Goal: Information Seeking & Learning: Learn about a topic

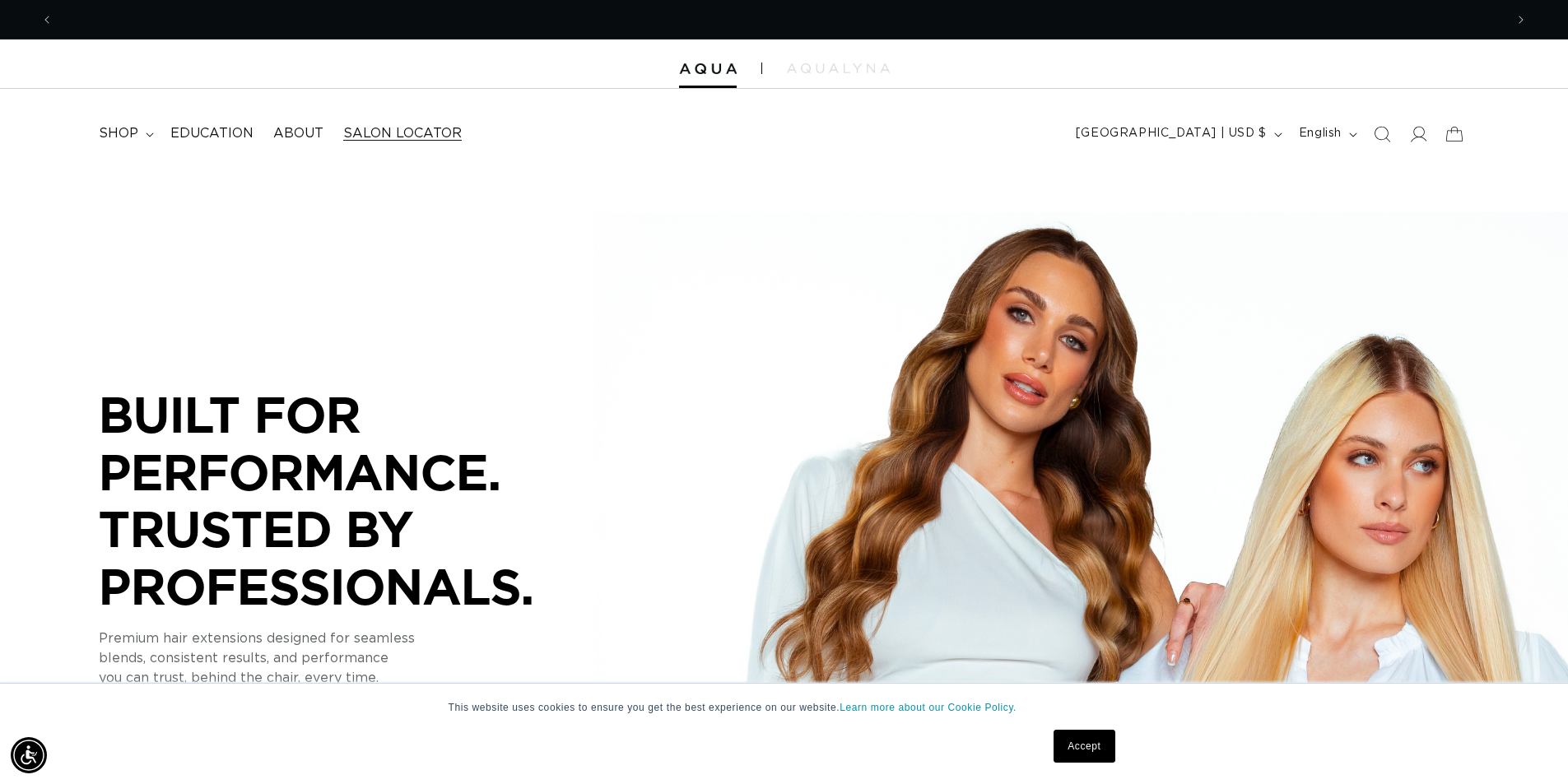
scroll to position [0, 1451]
click at [145, 135] on icon at bounding box center [150, 135] width 8 height 5
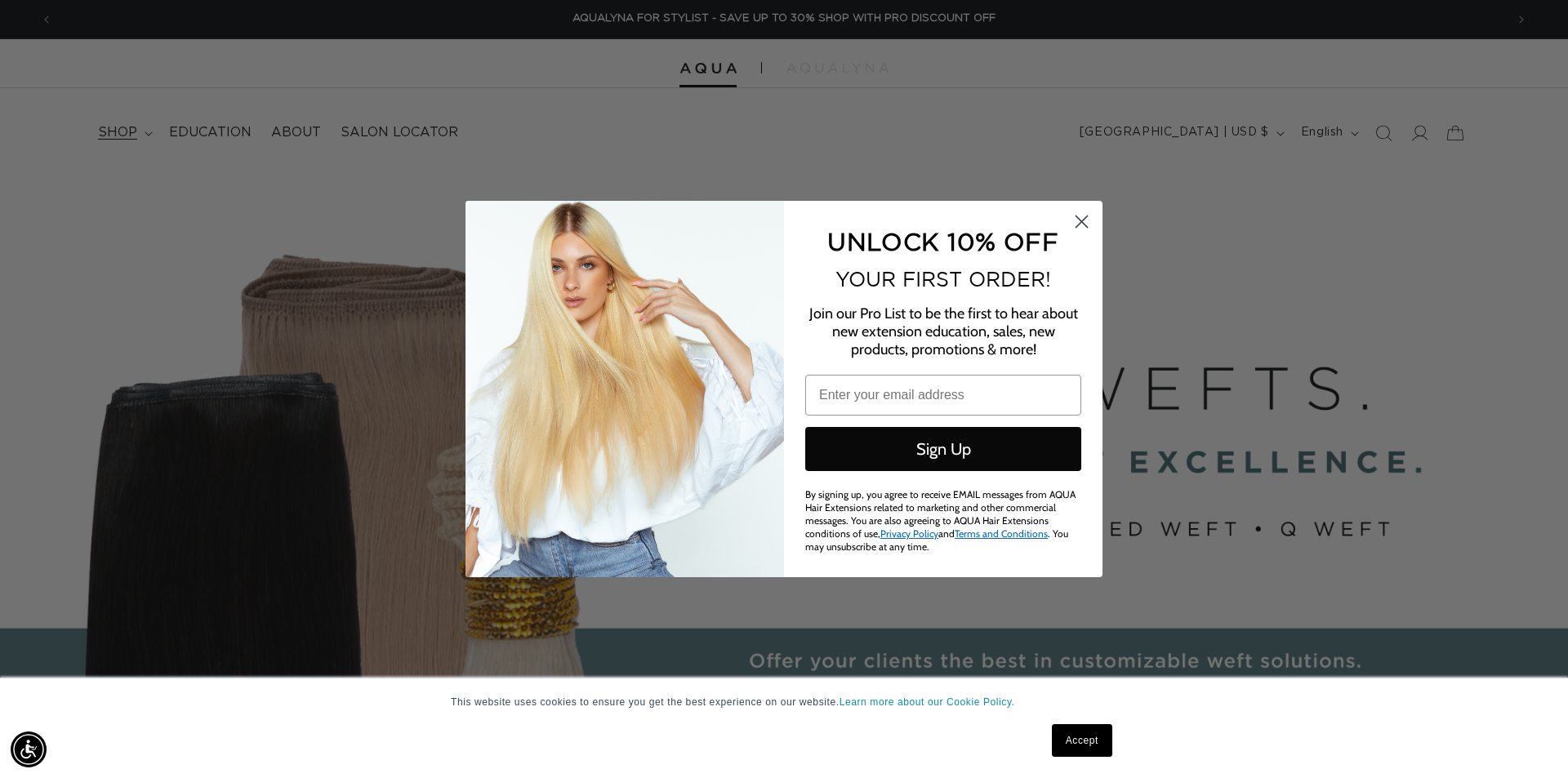
scroll to position [0, 0]
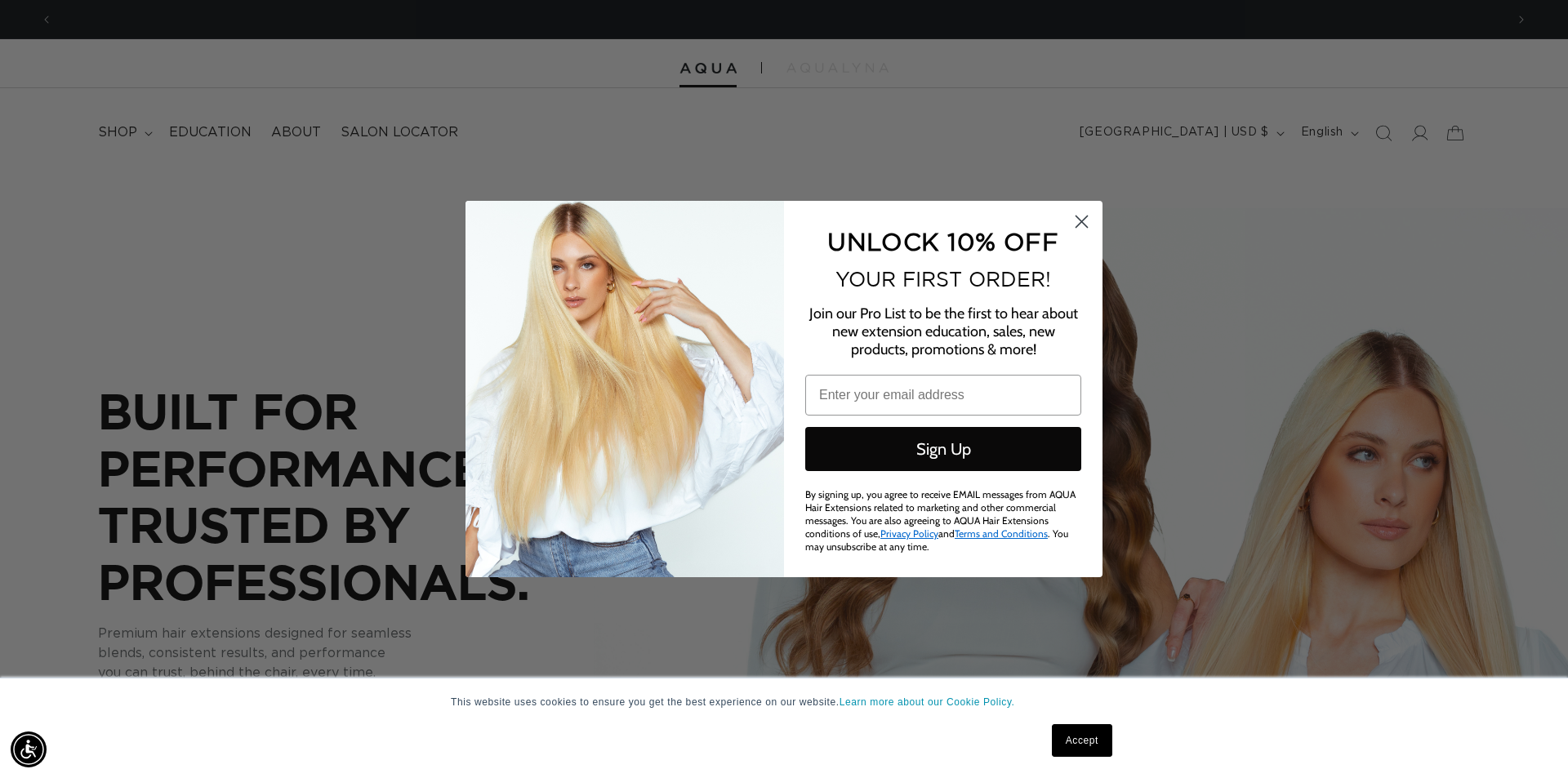
click at [1081, 227] on circle "Close dialog" at bounding box center [1082, 222] width 27 height 27
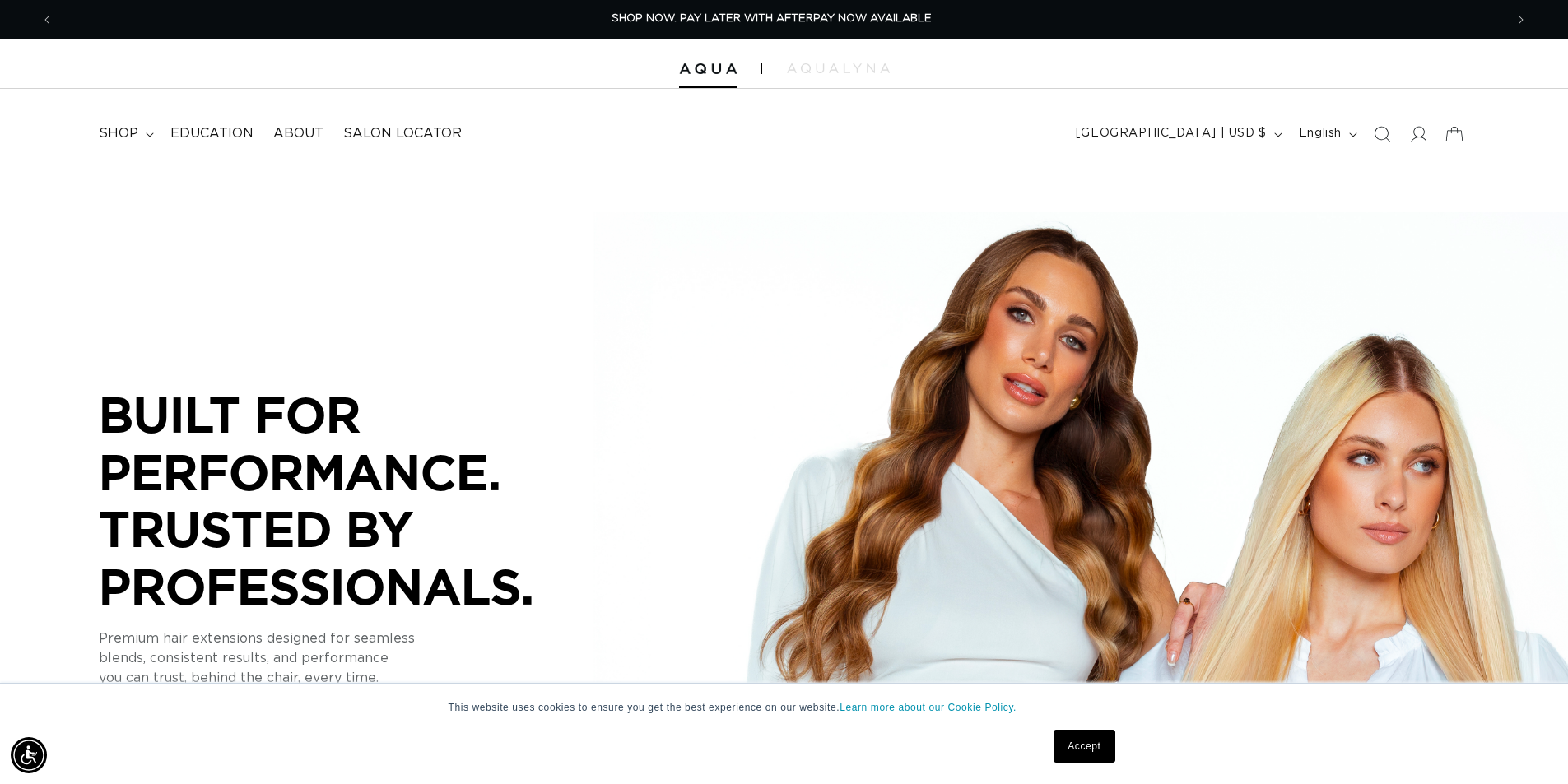
scroll to position [0, 1451]
click at [145, 139] on summary "shop" at bounding box center [125, 134] width 71 height 37
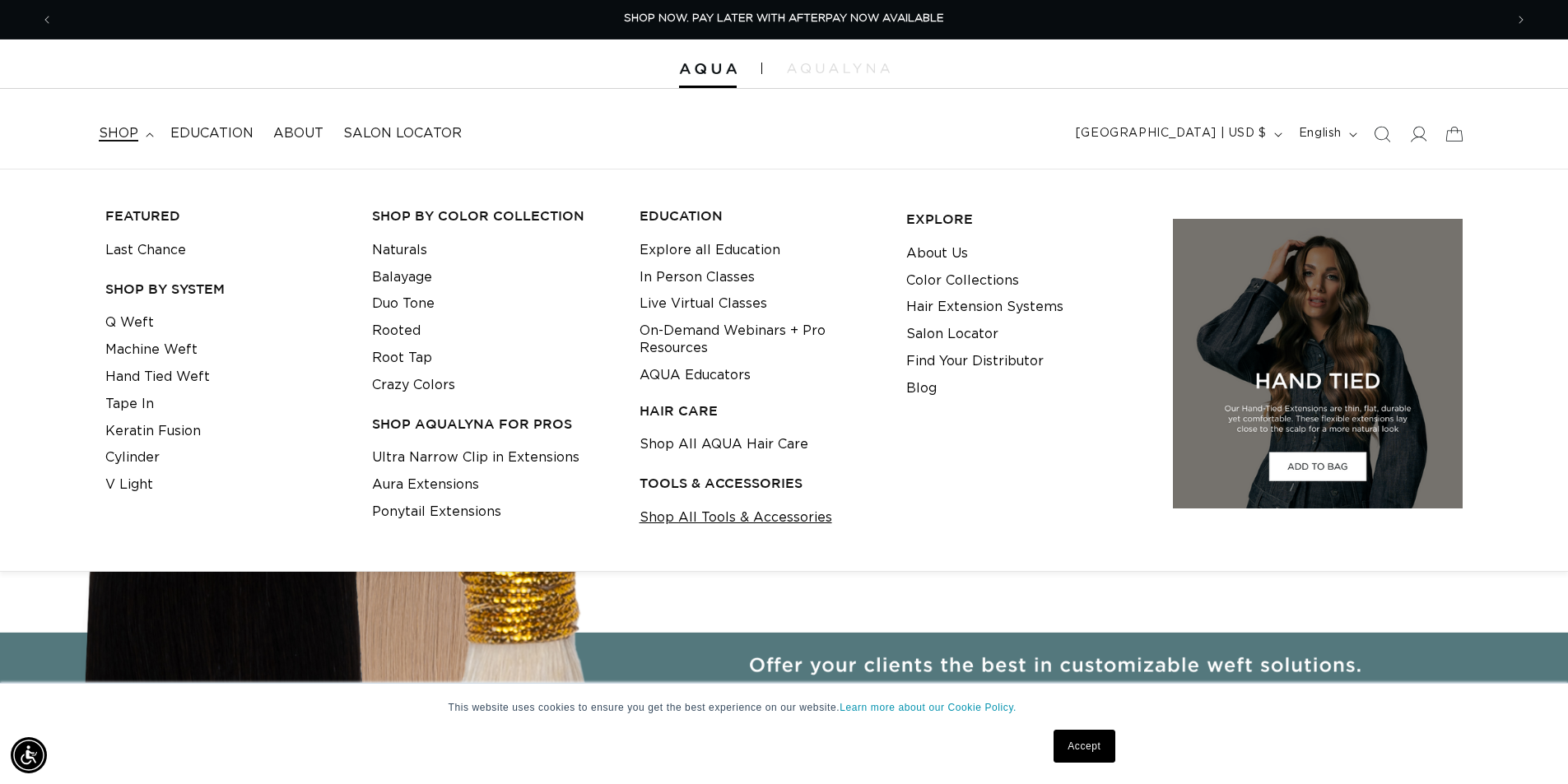
click at [745, 527] on link "Shop All Tools & Accessories" at bounding box center [736, 517] width 193 height 27
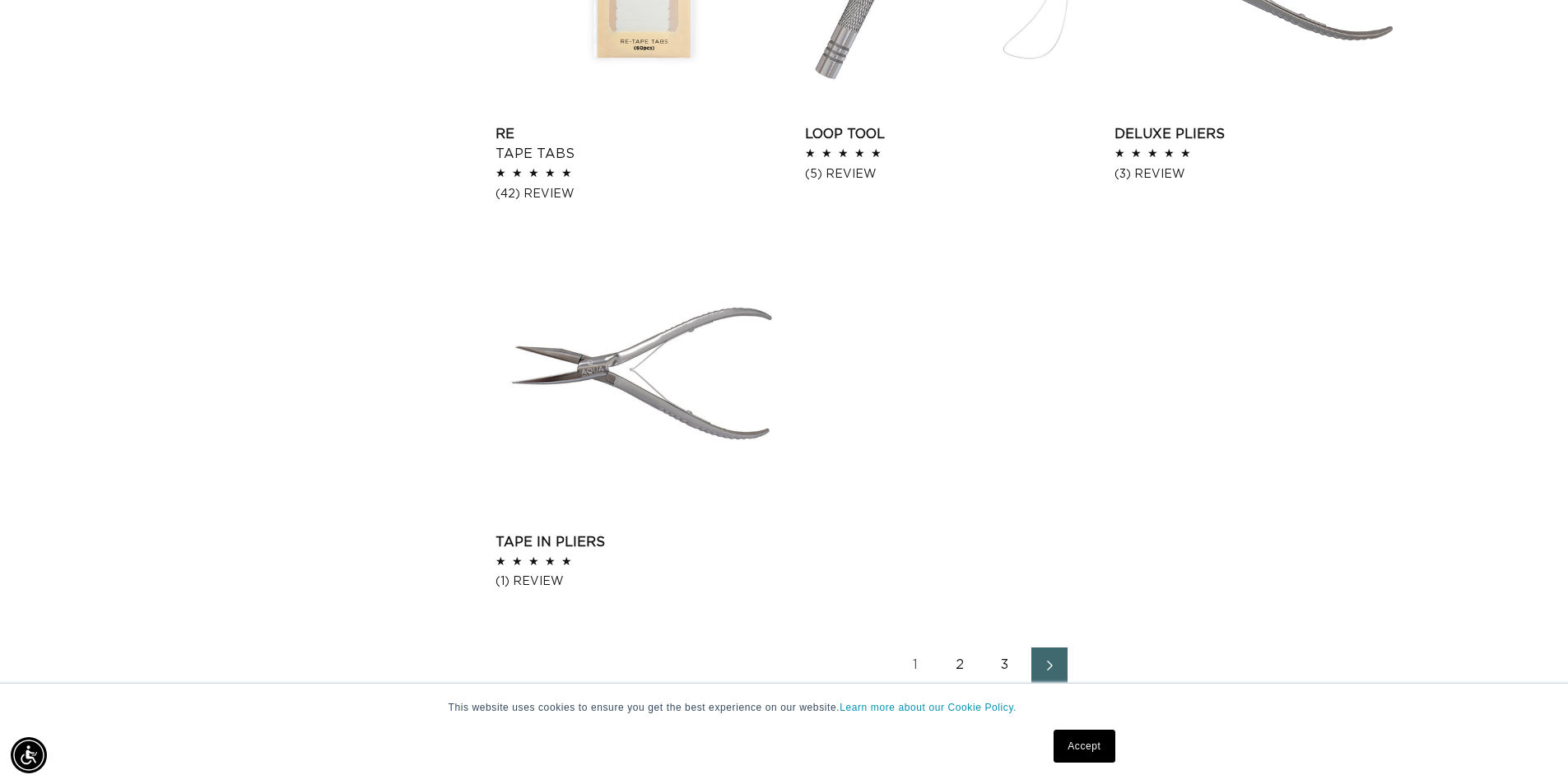
scroll to position [2550, 0]
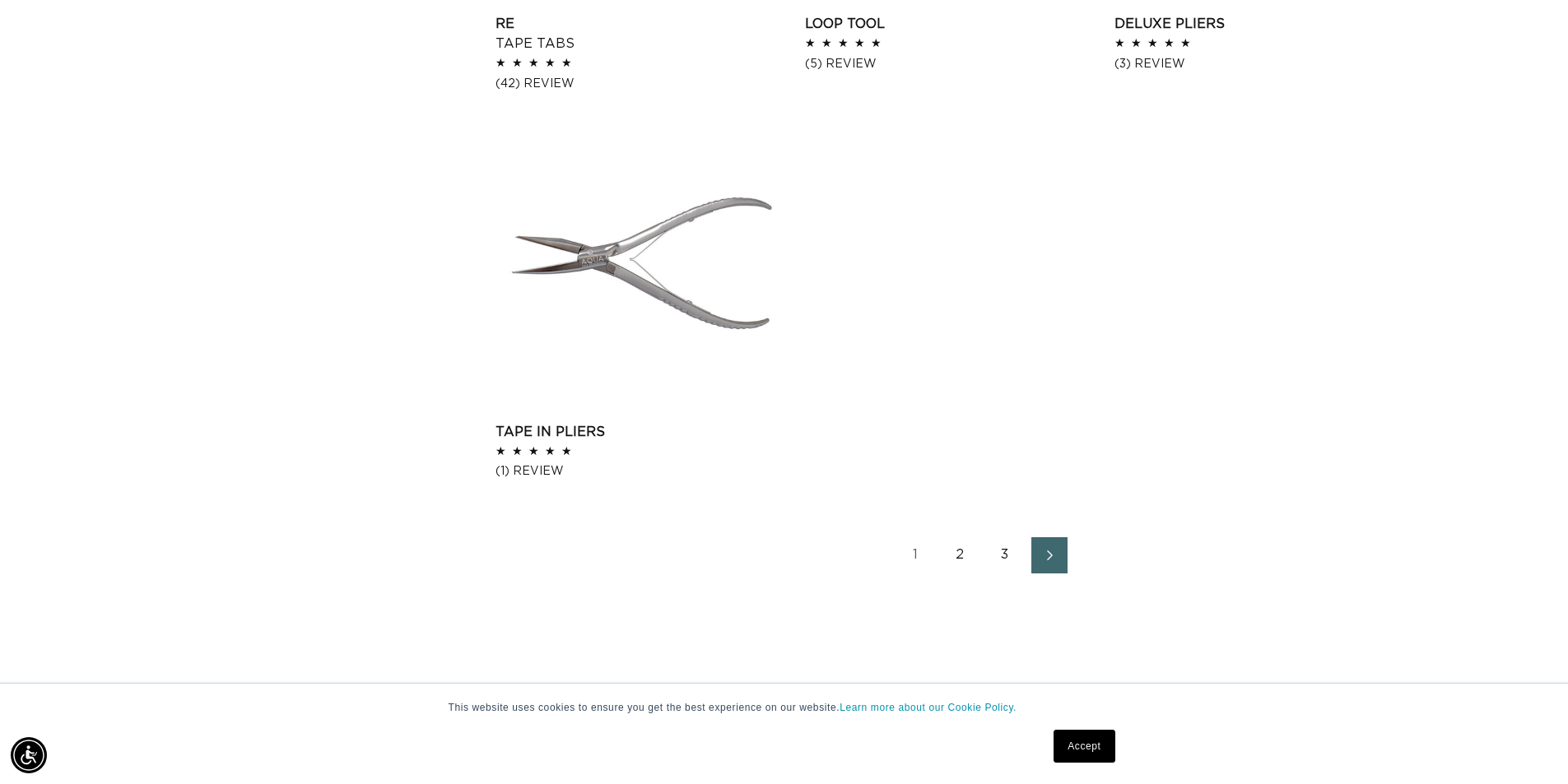
click at [964, 556] on link "2" at bounding box center [961, 556] width 37 height 37
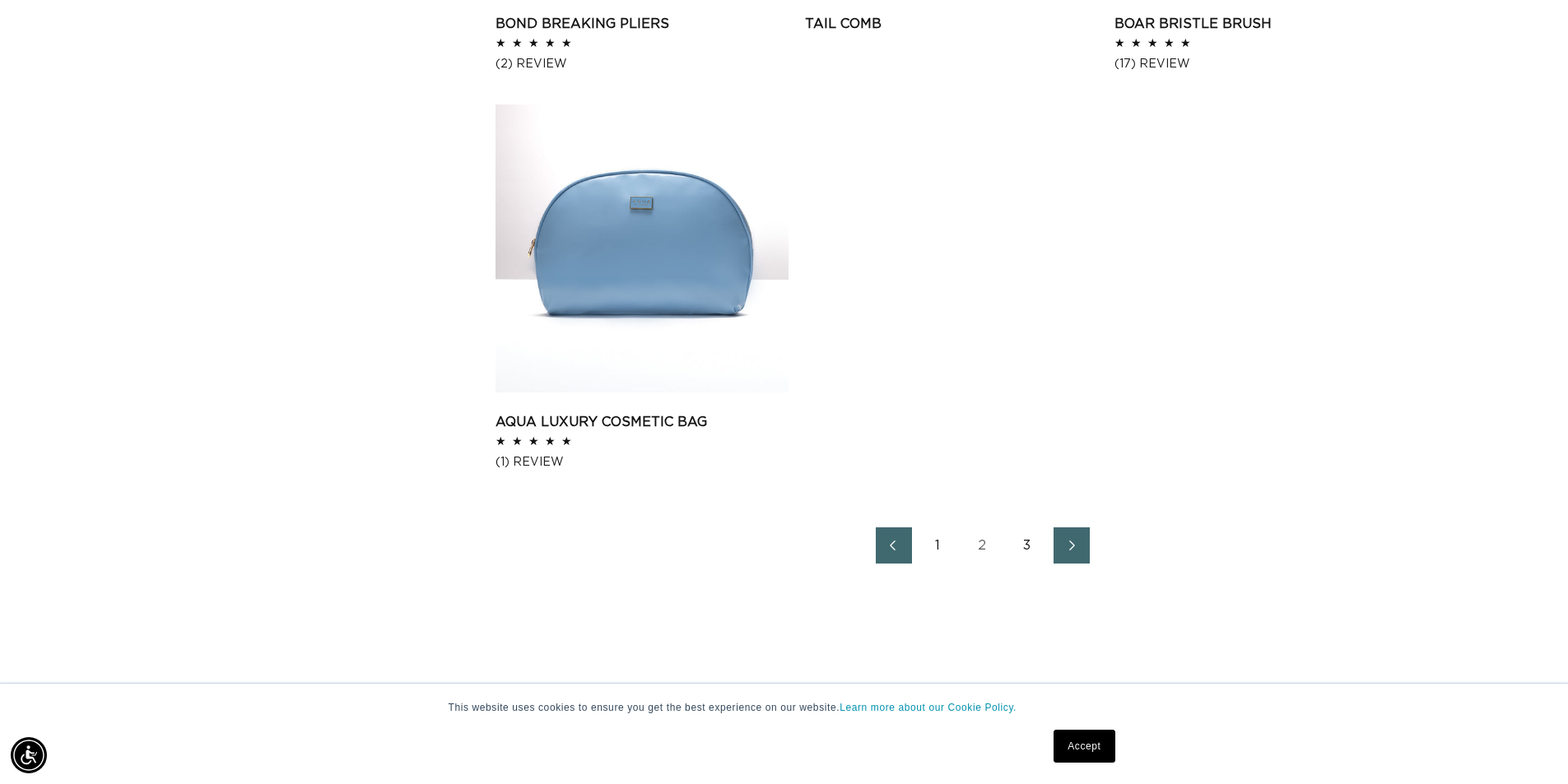
scroll to position [0, 1451]
click at [1024, 542] on link "3" at bounding box center [1027, 546] width 37 height 37
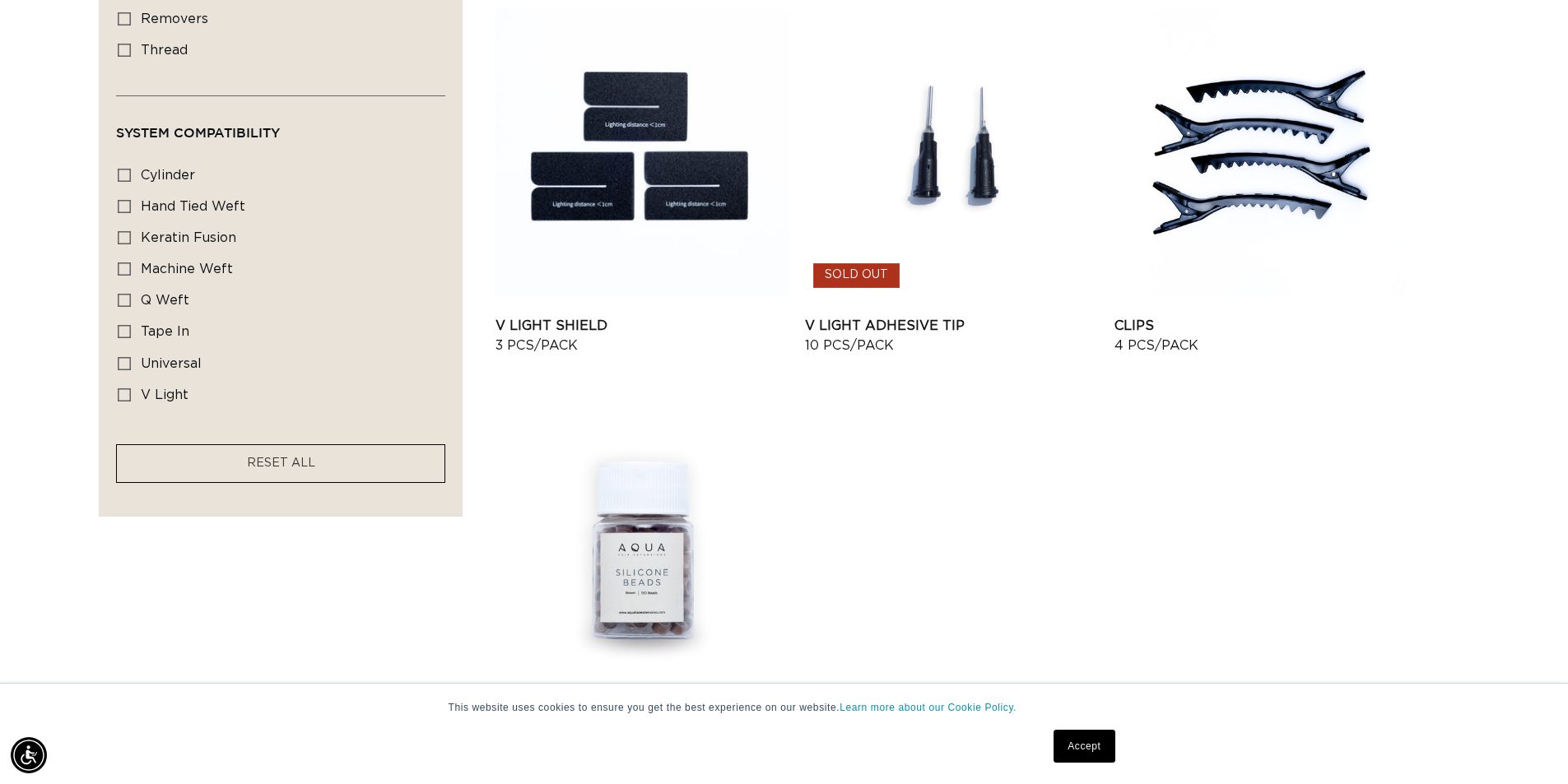
scroll to position [823, 0]
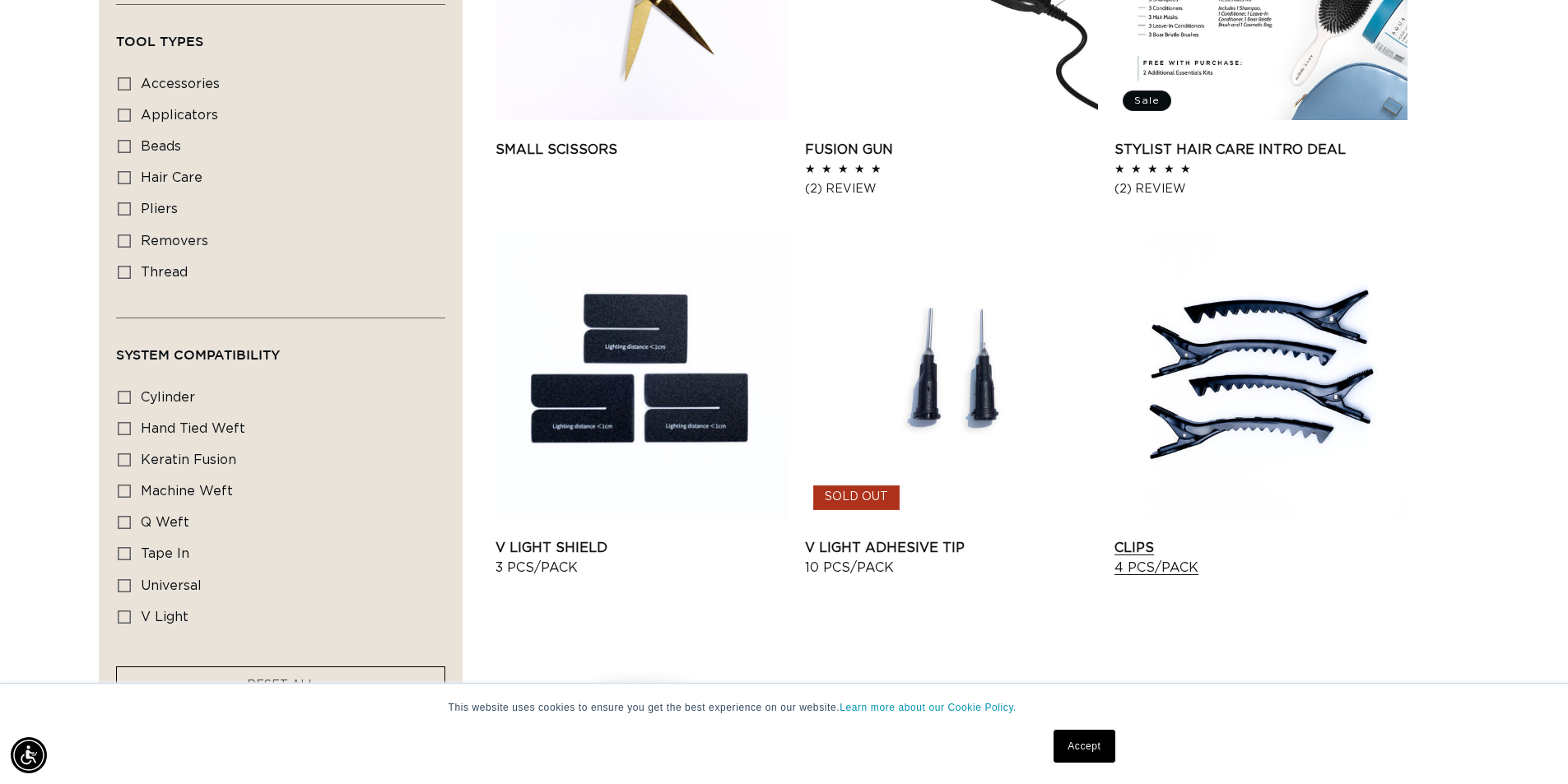
click at [1178, 538] on link "Clips 4 pcs/pack" at bounding box center [1261, 558] width 293 height 40
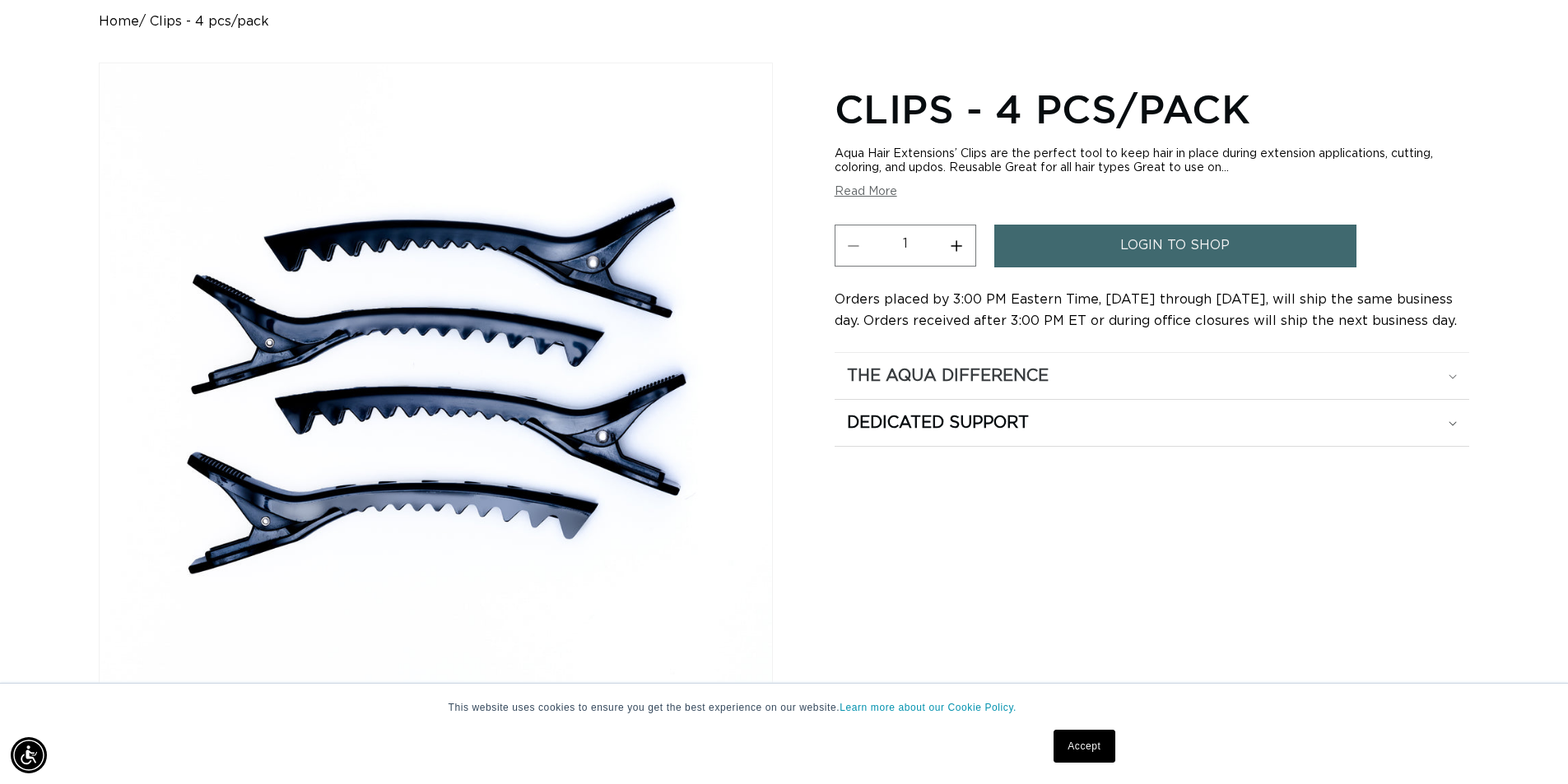
click at [1457, 377] on summary "The Aqua Difference" at bounding box center [1152, 375] width 635 height 46
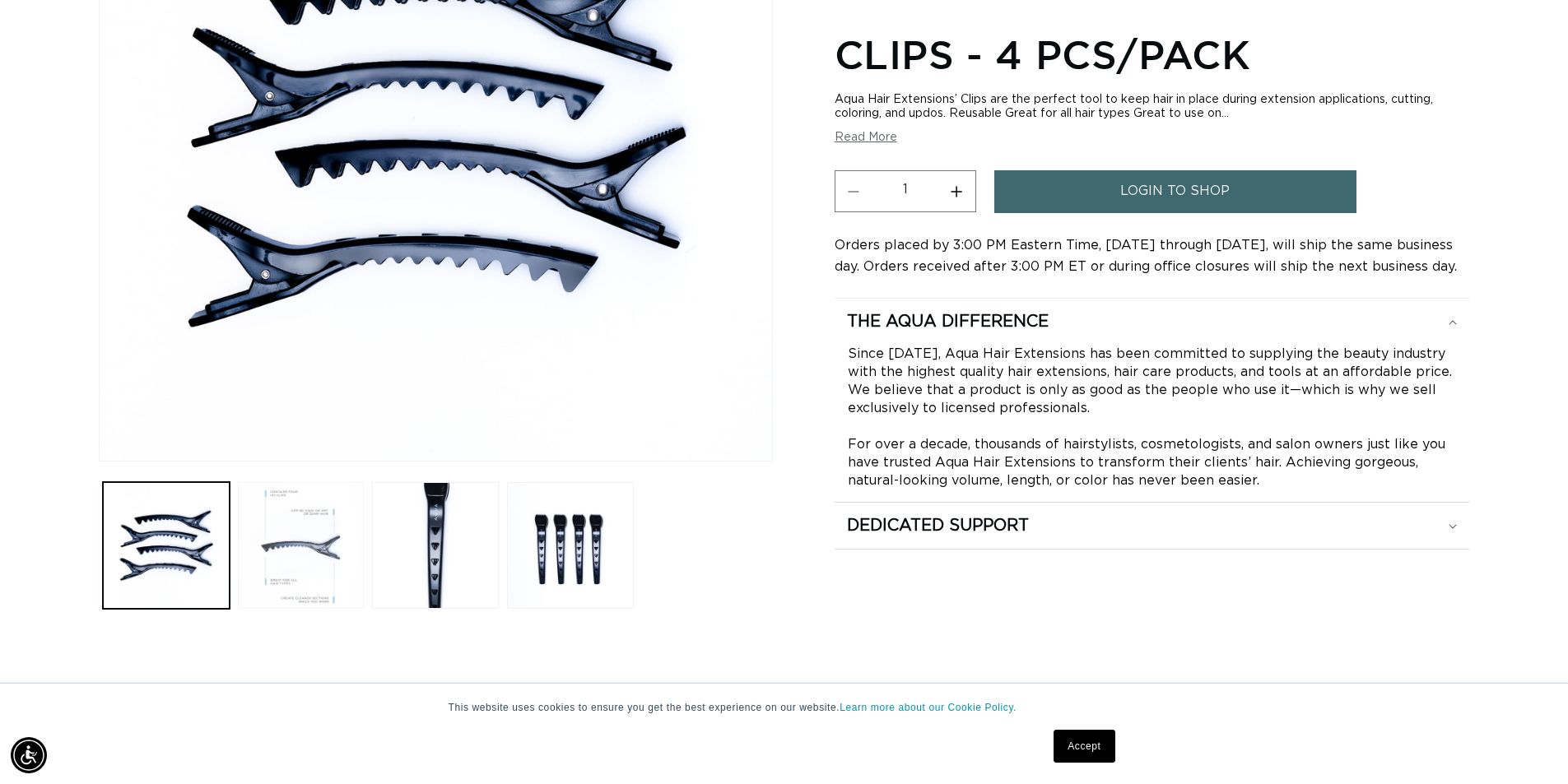
scroll to position [0, 2903]
click at [268, 540] on button "Load image 2 in gallery view" at bounding box center [301, 545] width 127 height 127
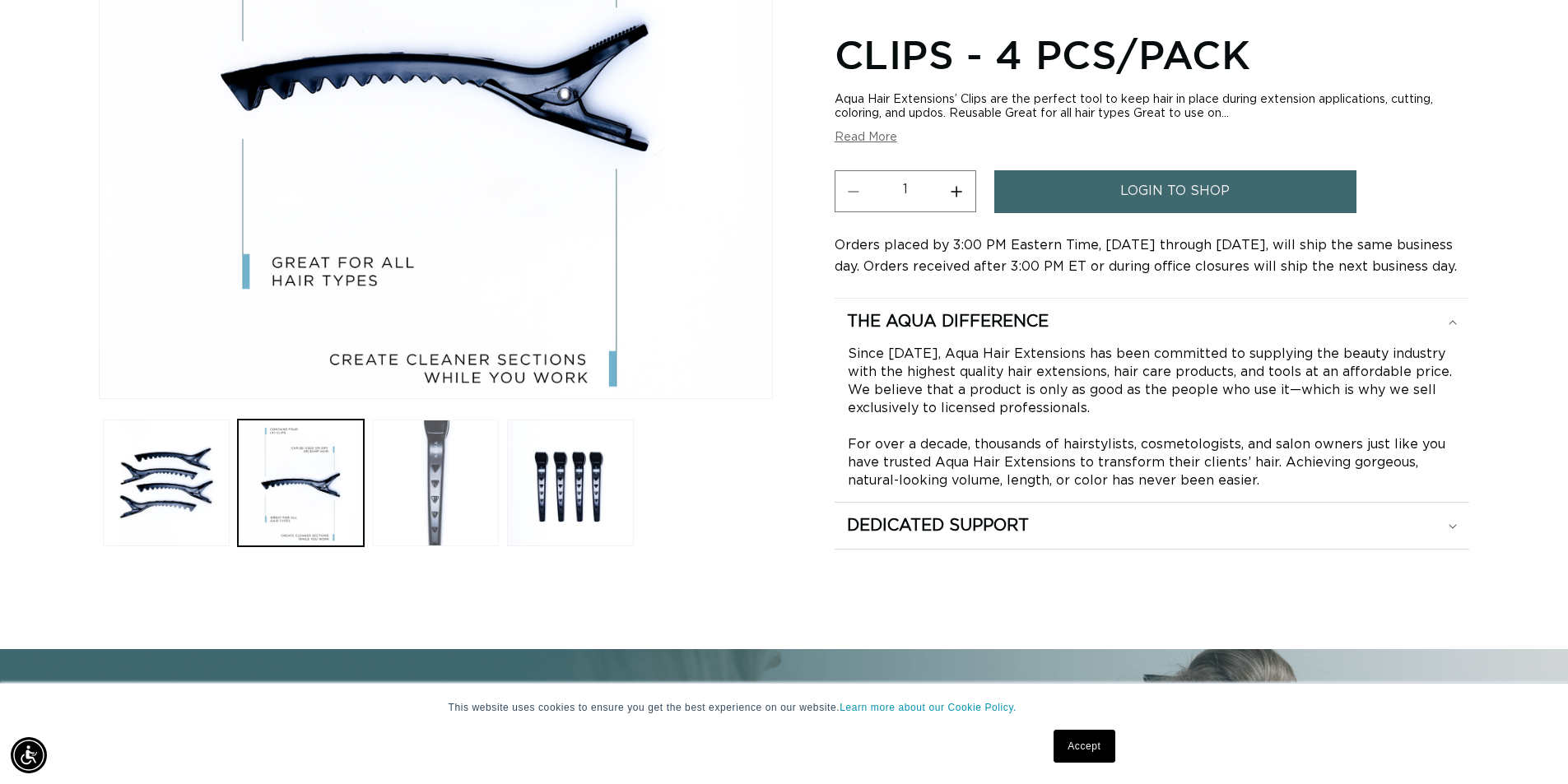
click at [456, 520] on button "Load image 3 in gallery view" at bounding box center [435, 483] width 127 height 127
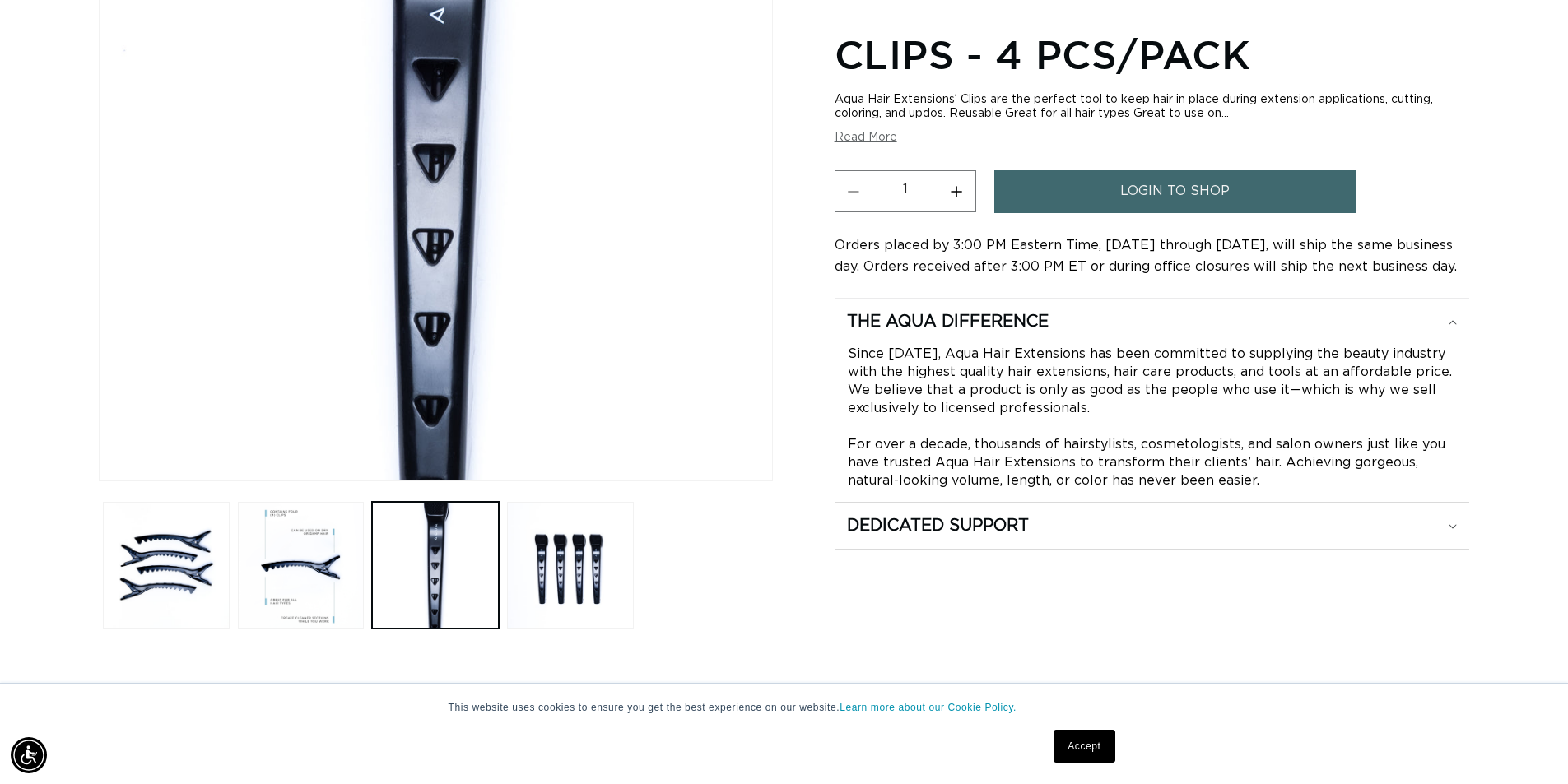
scroll to position [0, 0]
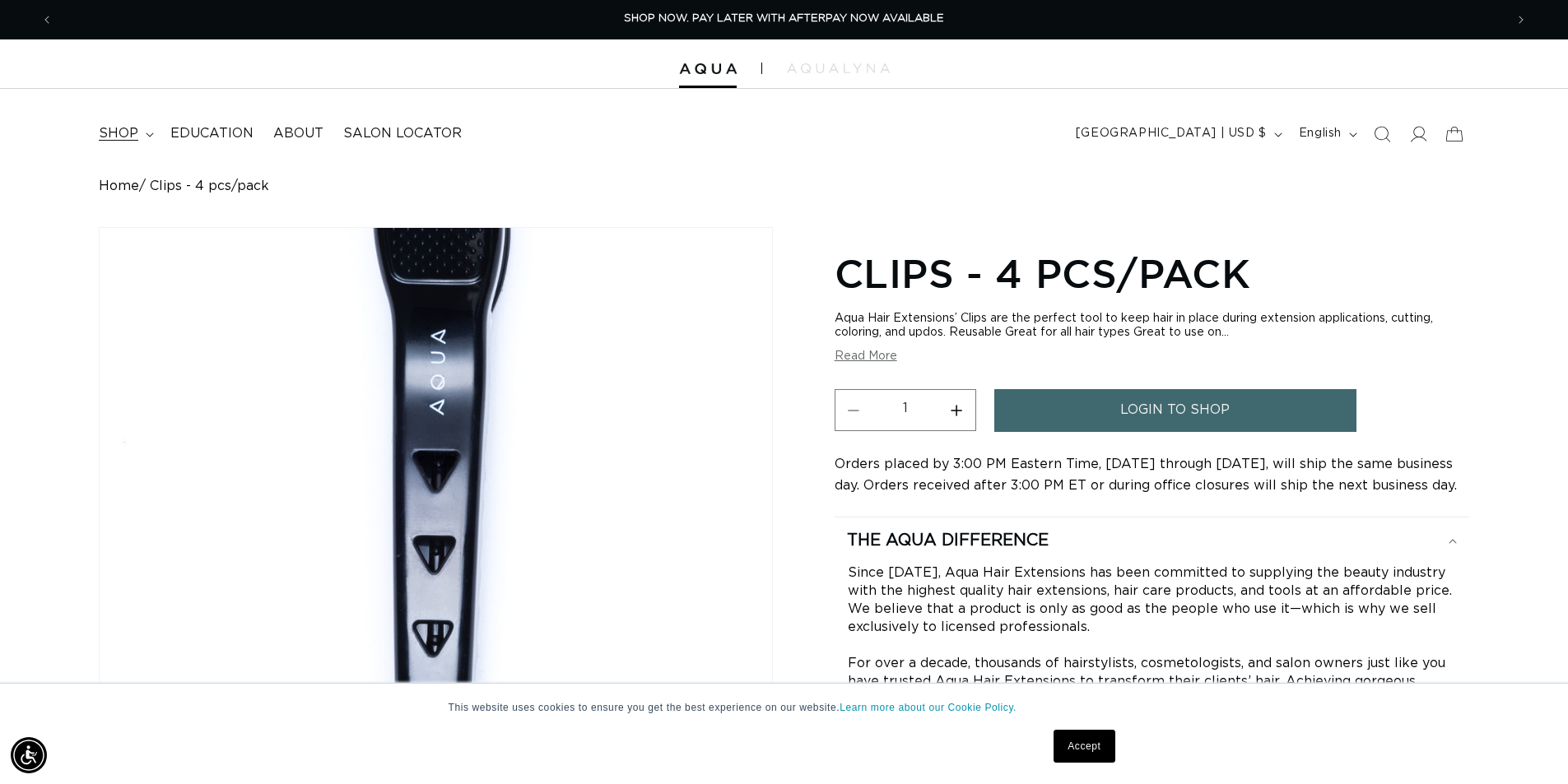
click at [143, 132] on summary "shop" at bounding box center [125, 134] width 71 height 37
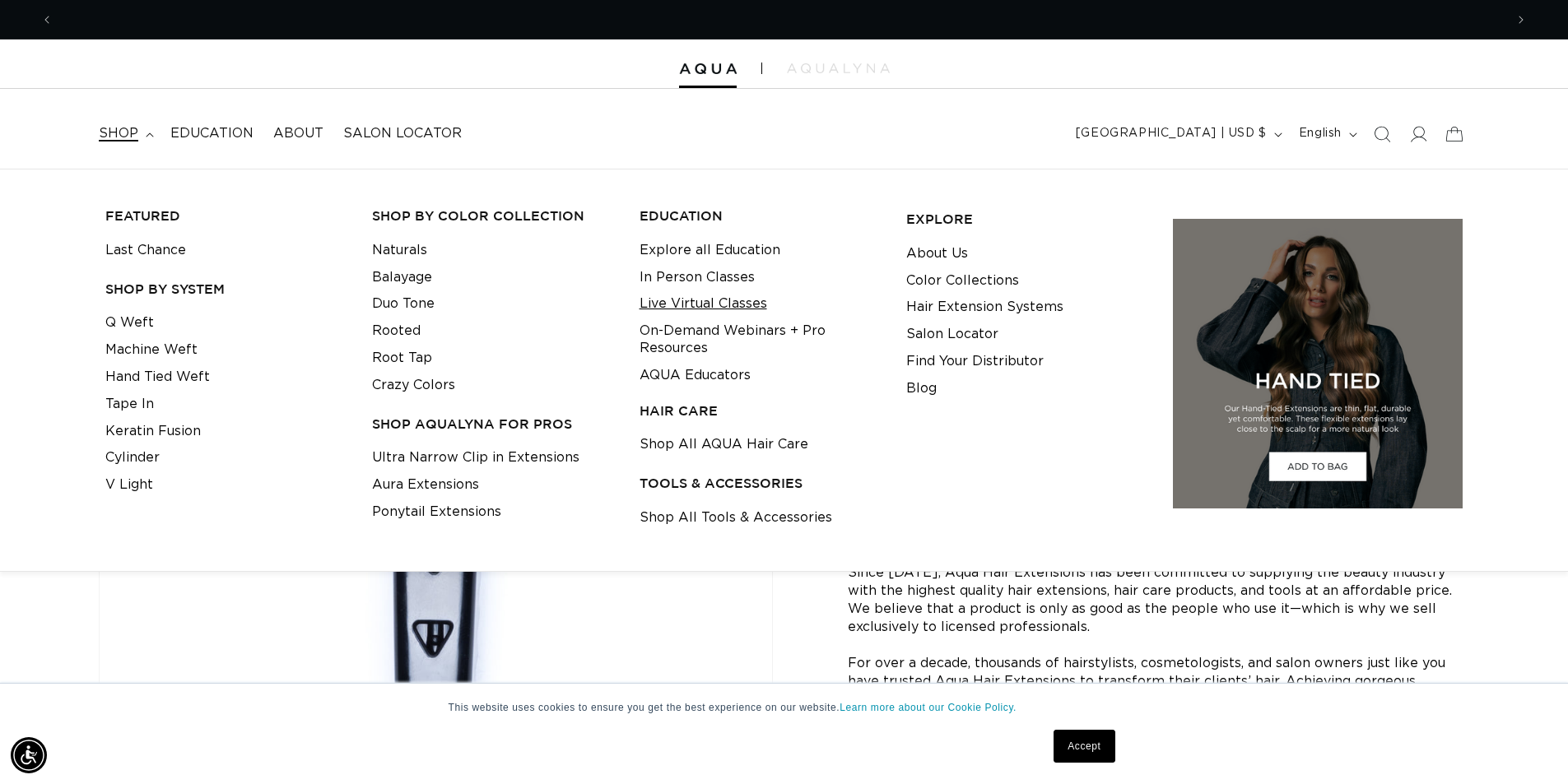
click at [722, 302] on link "Live Virtual Classes" at bounding box center [704, 304] width 128 height 27
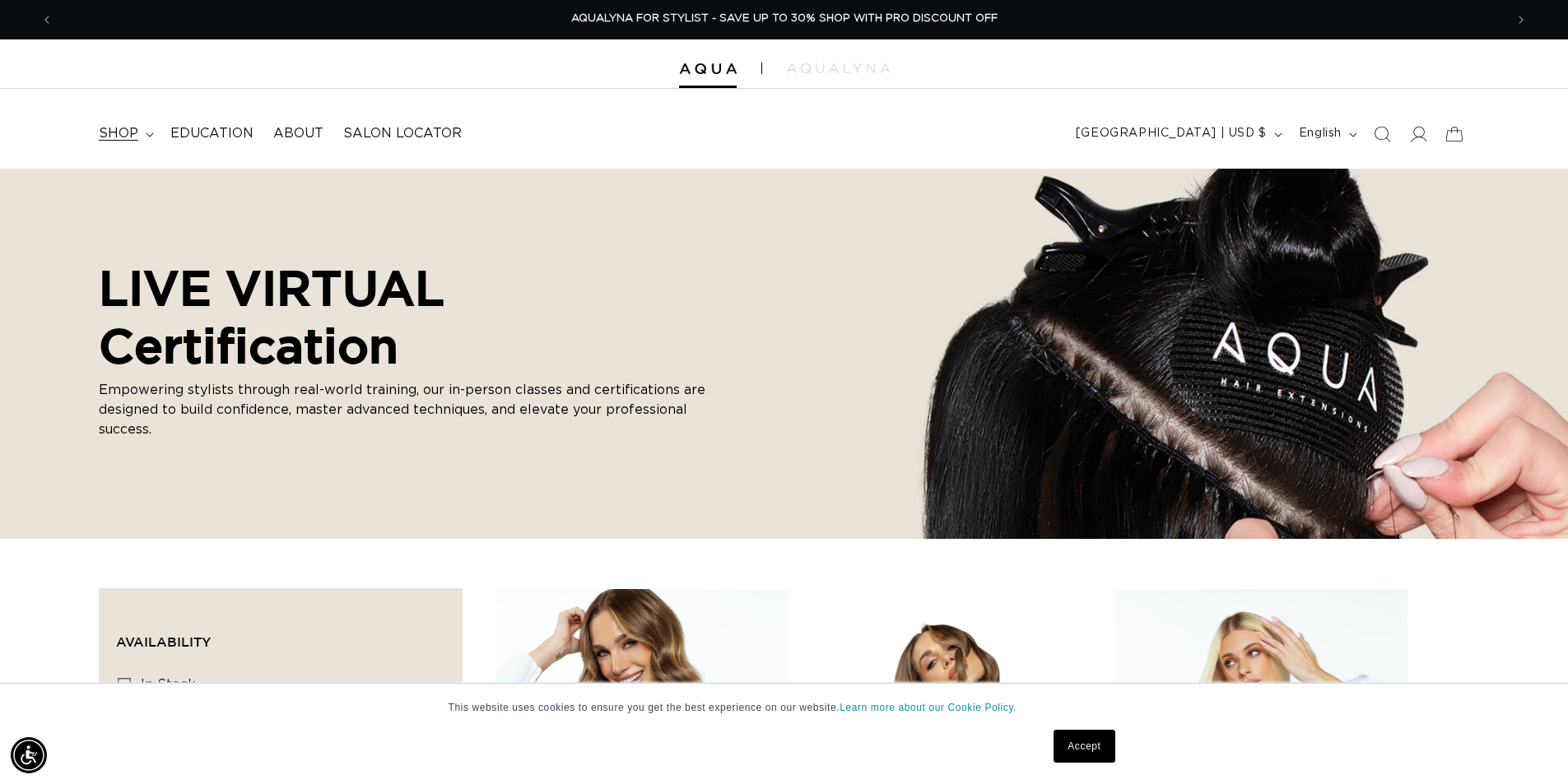
click at [149, 142] on summary "shop" at bounding box center [125, 134] width 71 height 37
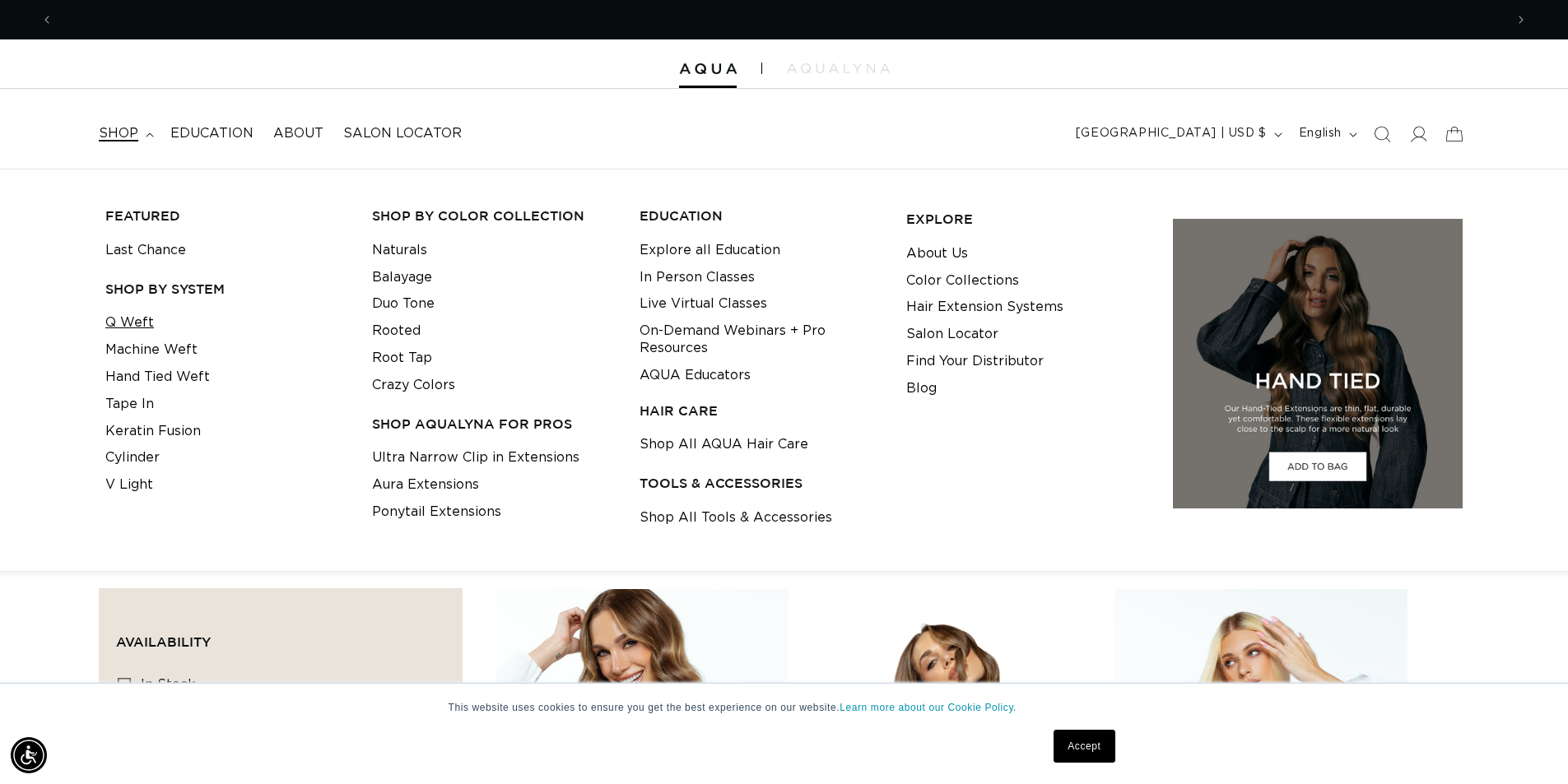
click at [131, 314] on link "Q Weft" at bounding box center [130, 322] width 48 height 27
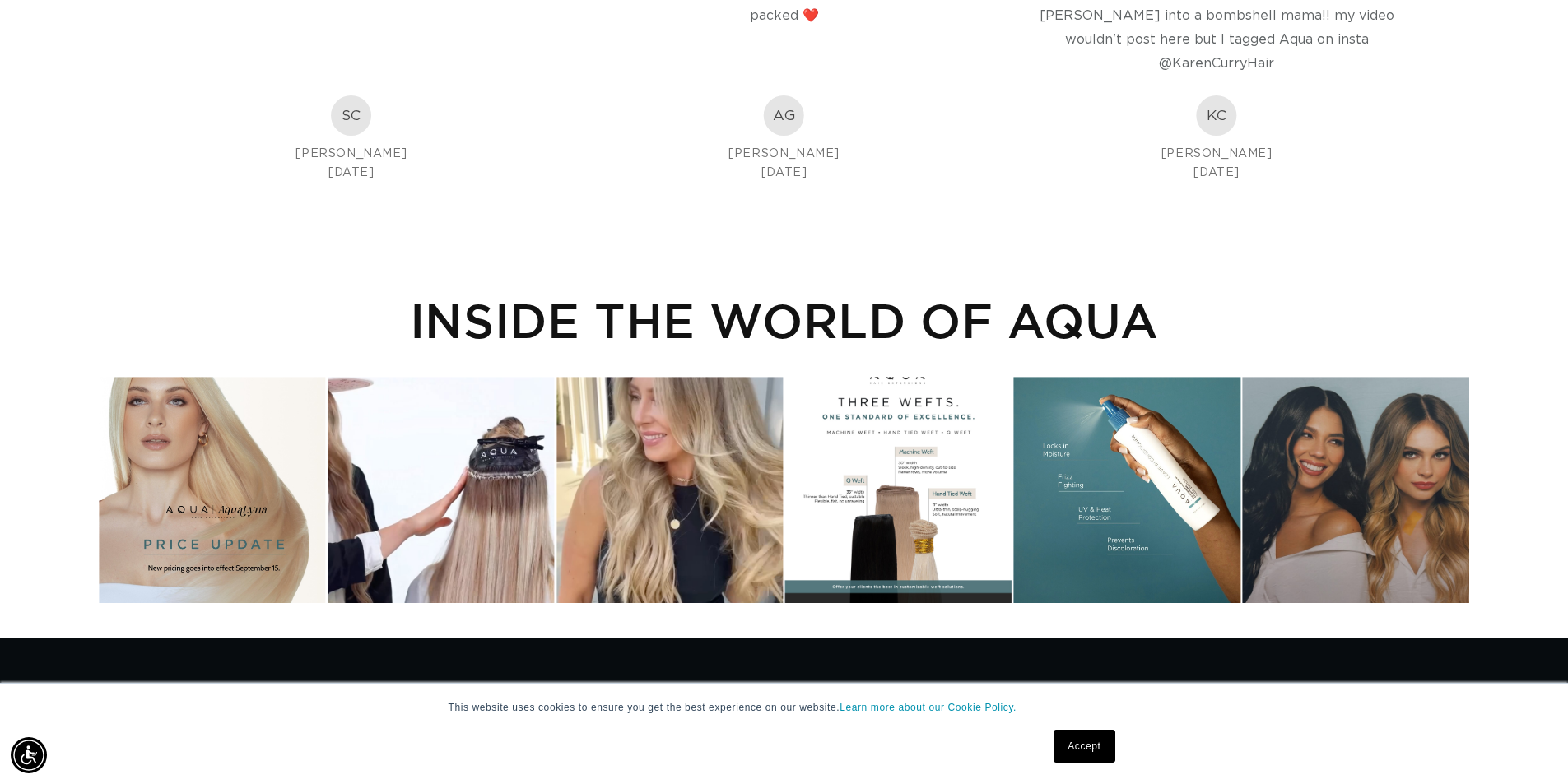
scroll to position [3620, 0]
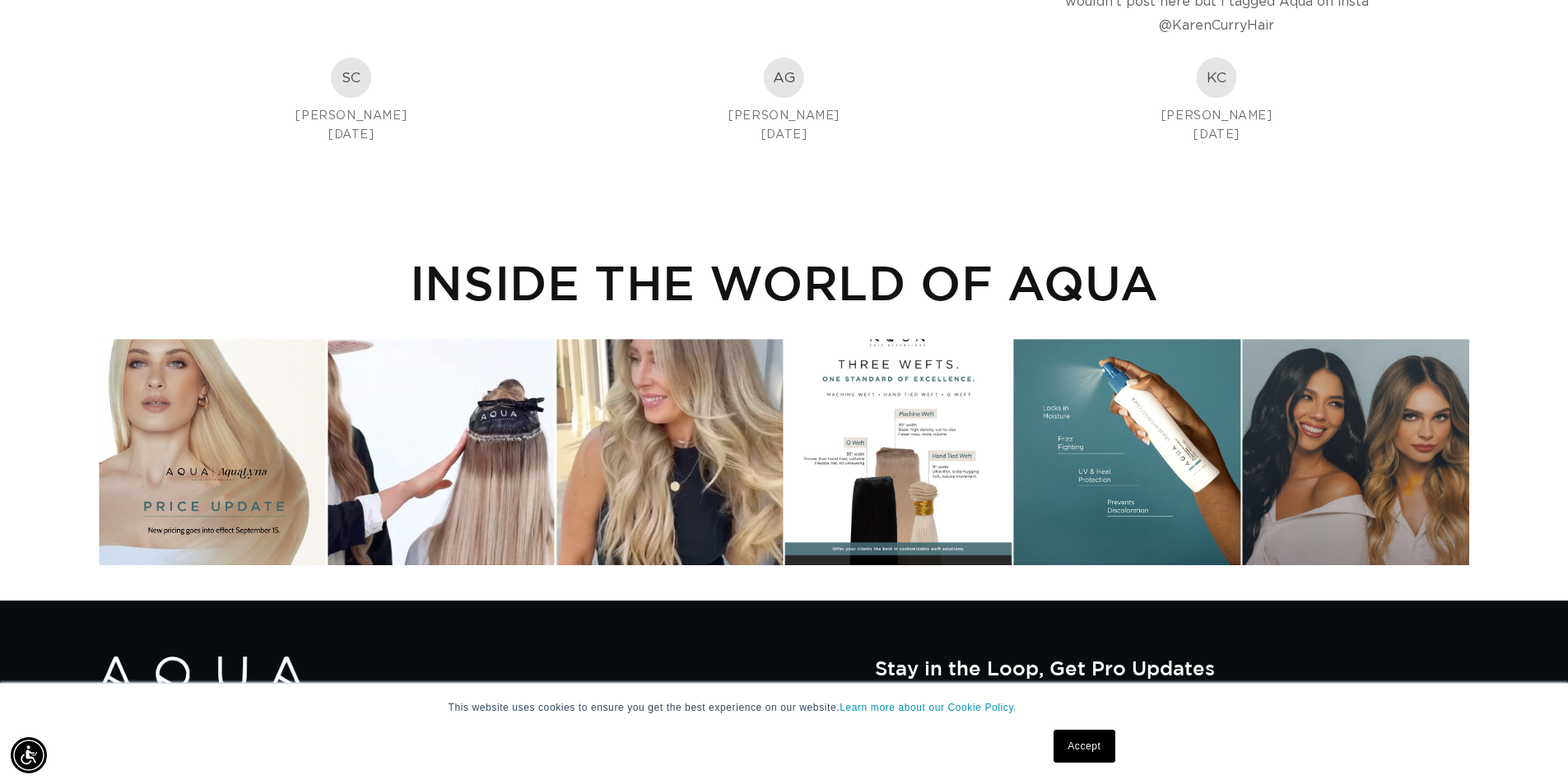
click at [865, 464] on div "Instagram post opens in a popup" at bounding box center [898, 452] width 226 height 226
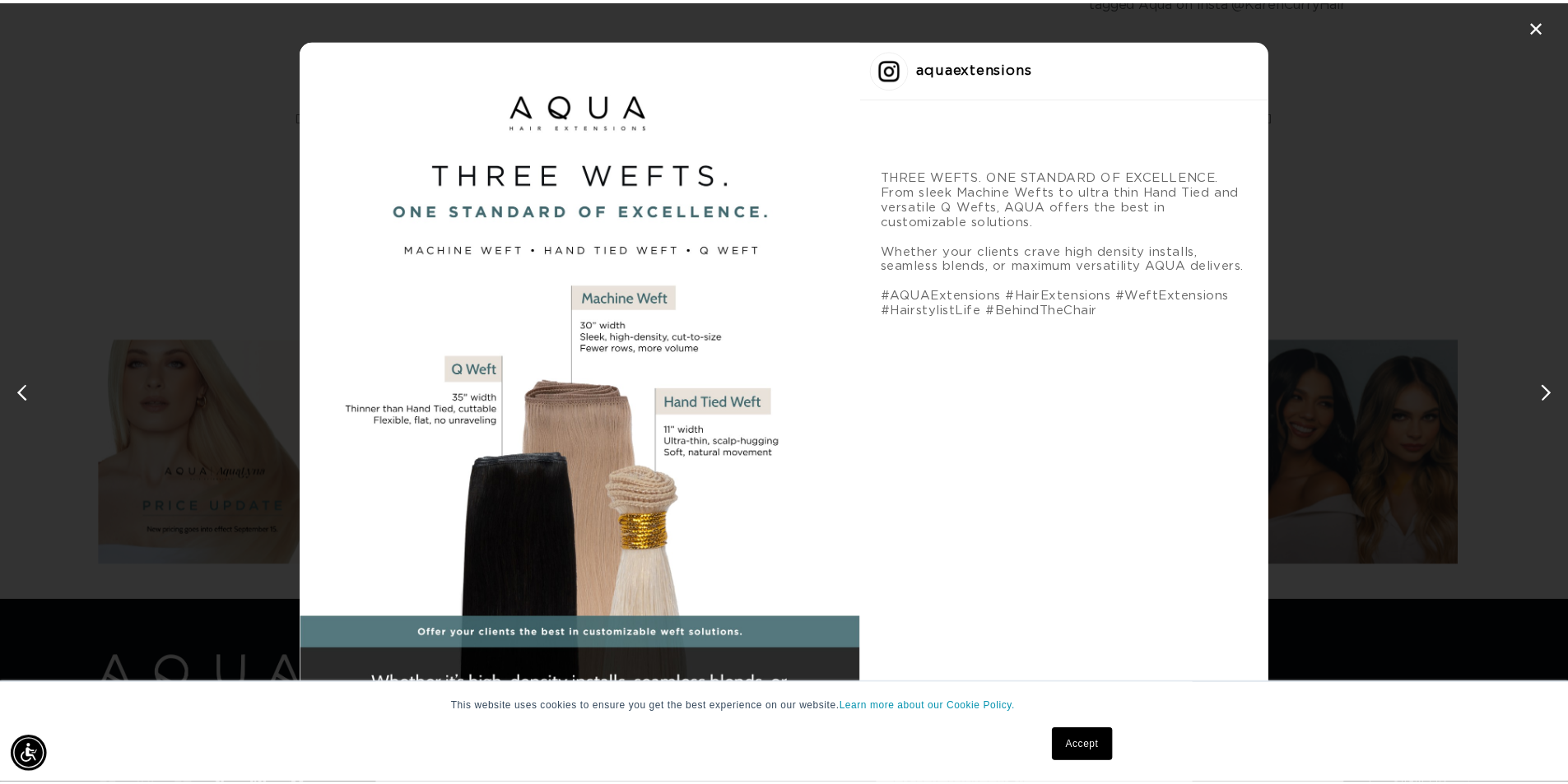
scroll to position [0, 0]
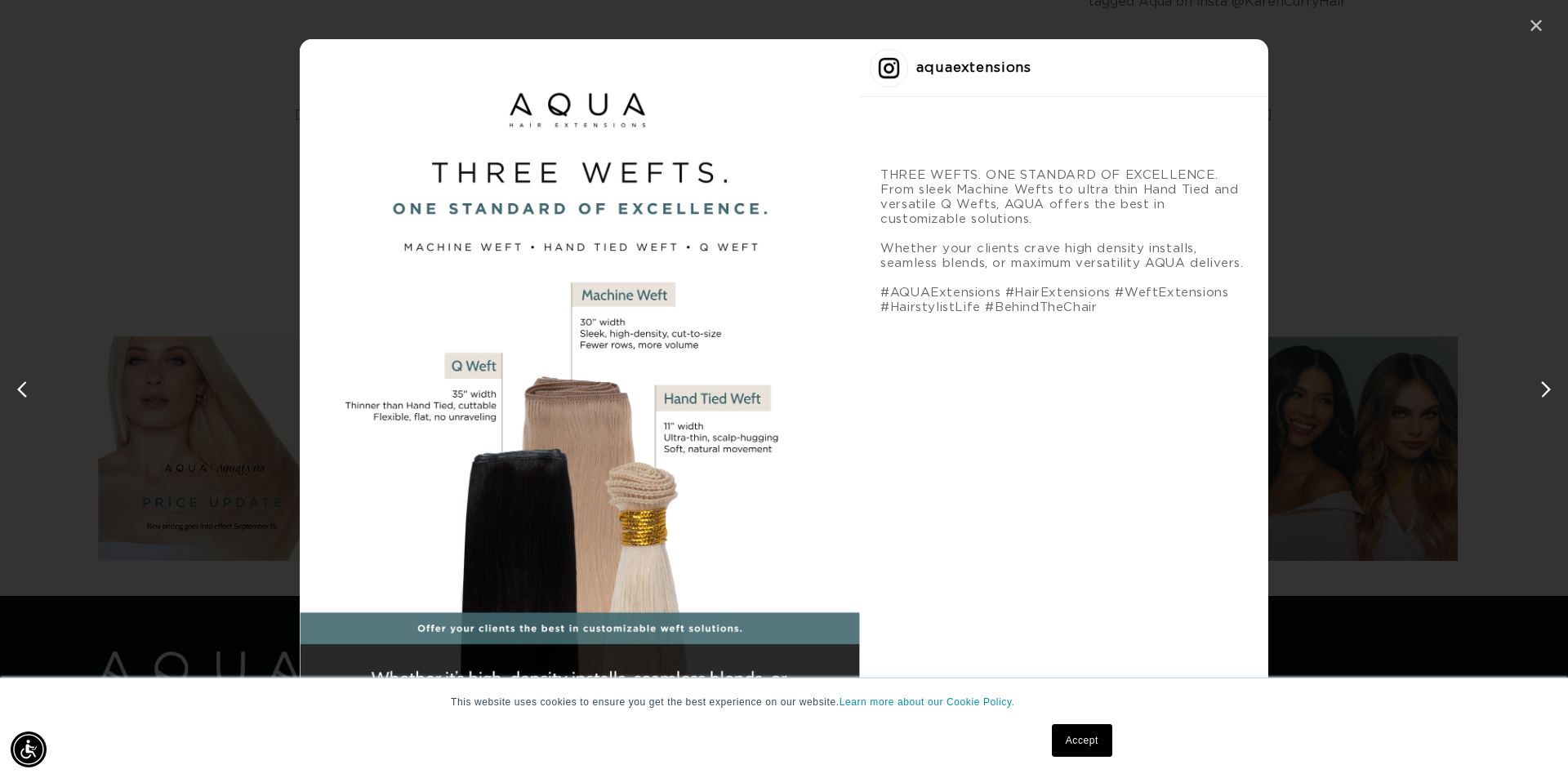
click at [1534, 32] on div "✕" at bounding box center [1536, 26] width 25 height 25
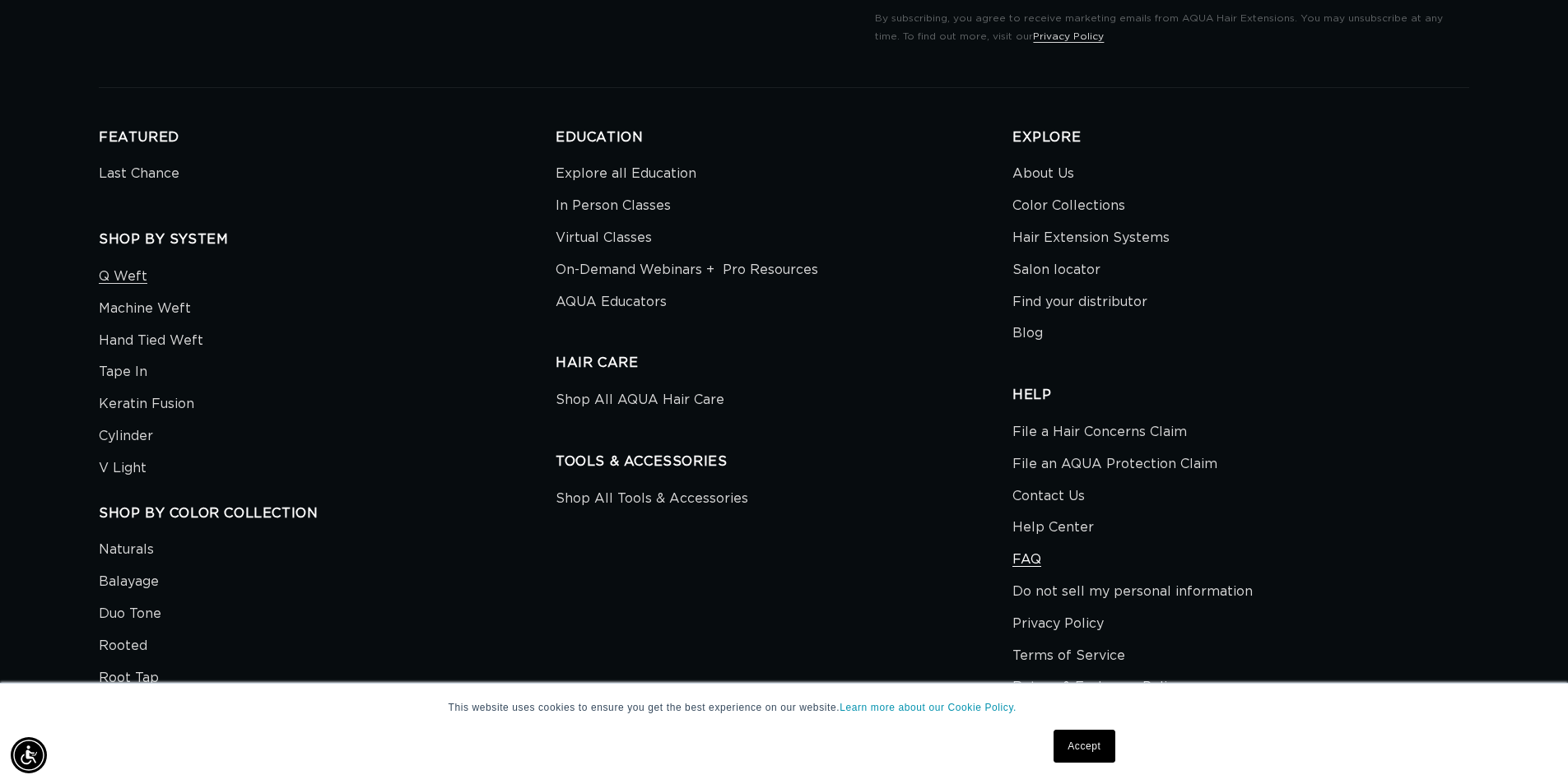
click at [1027, 559] on link "FAQ" at bounding box center [1026, 560] width 29 height 32
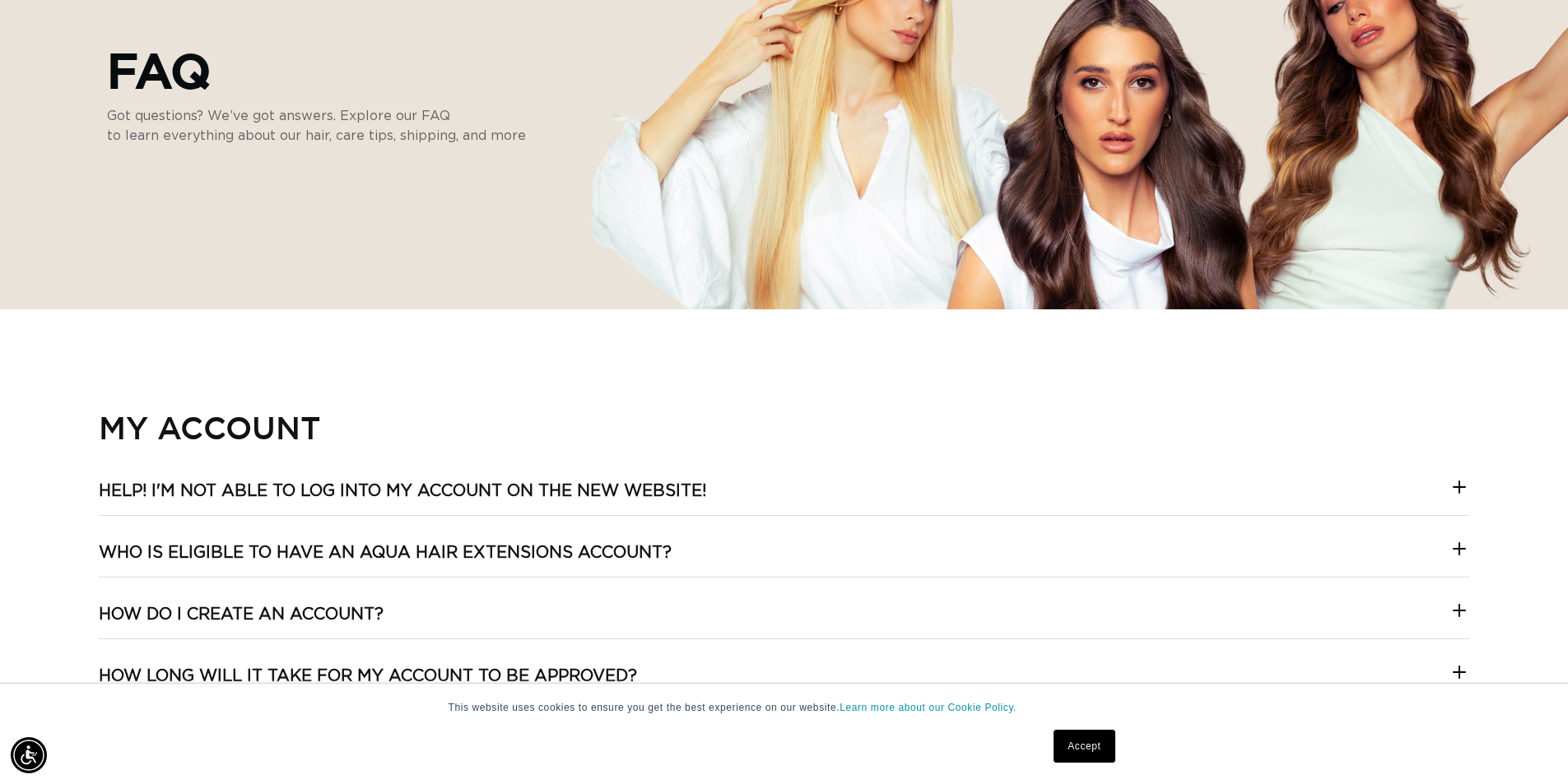
scroll to position [329, 0]
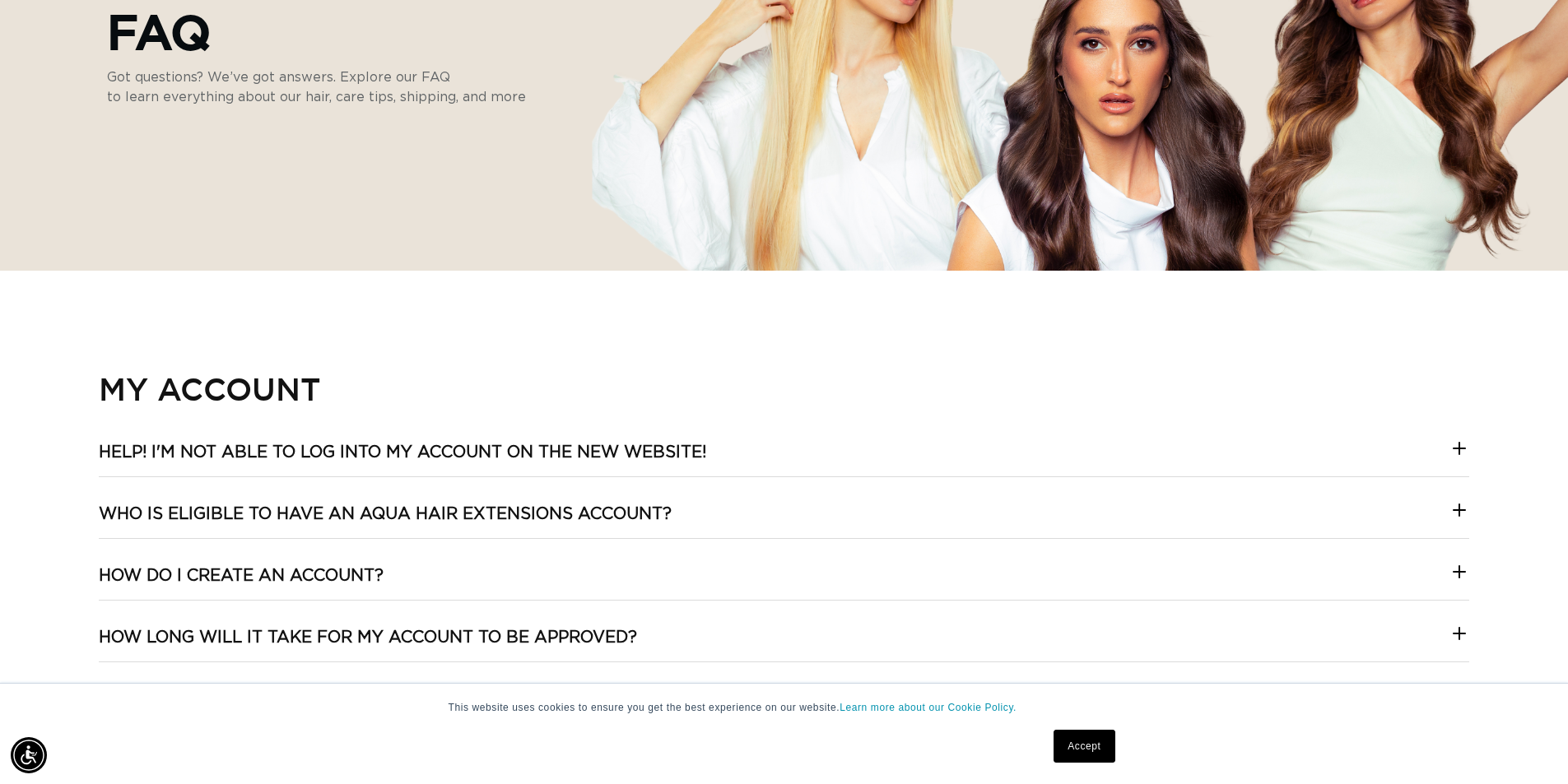
click at [1453, 516] on icon at bounding box center [1459, 510] width 20 height 20
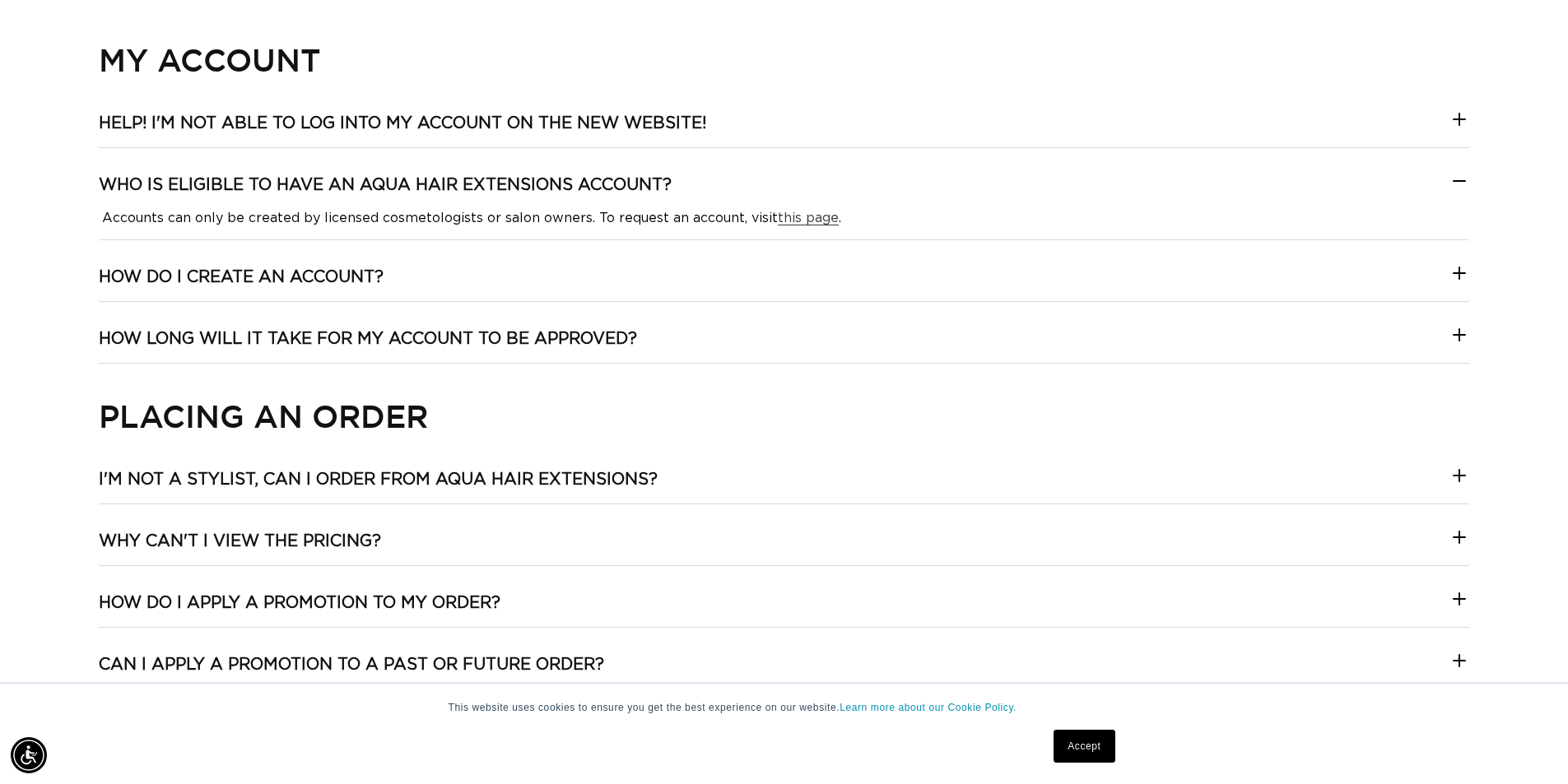
scroll to position [0, 2903]
click at [1462, 473] on icon at bounding box center [1459, 476] width 20 height 20
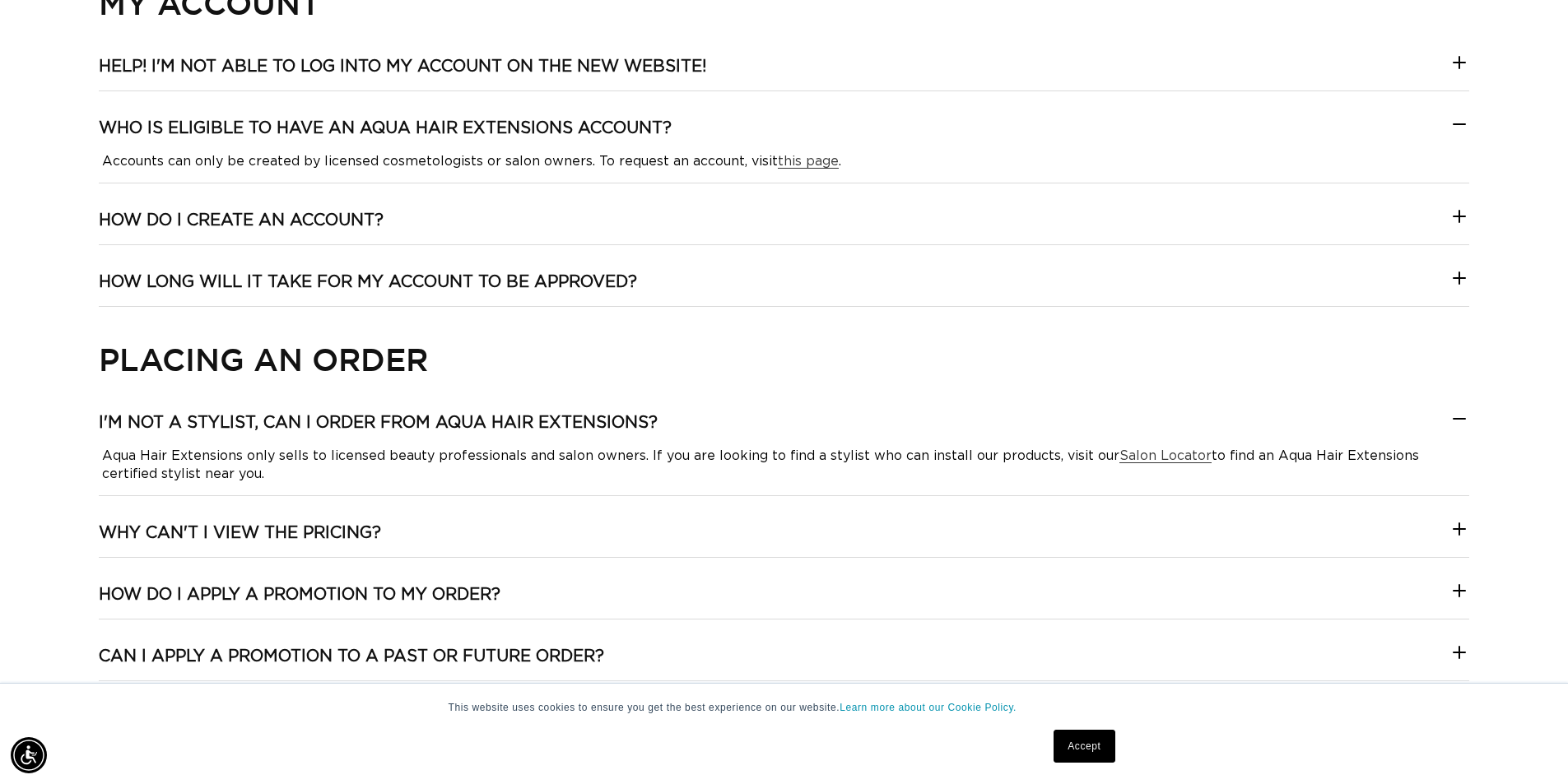
scroll to position [741, 0]
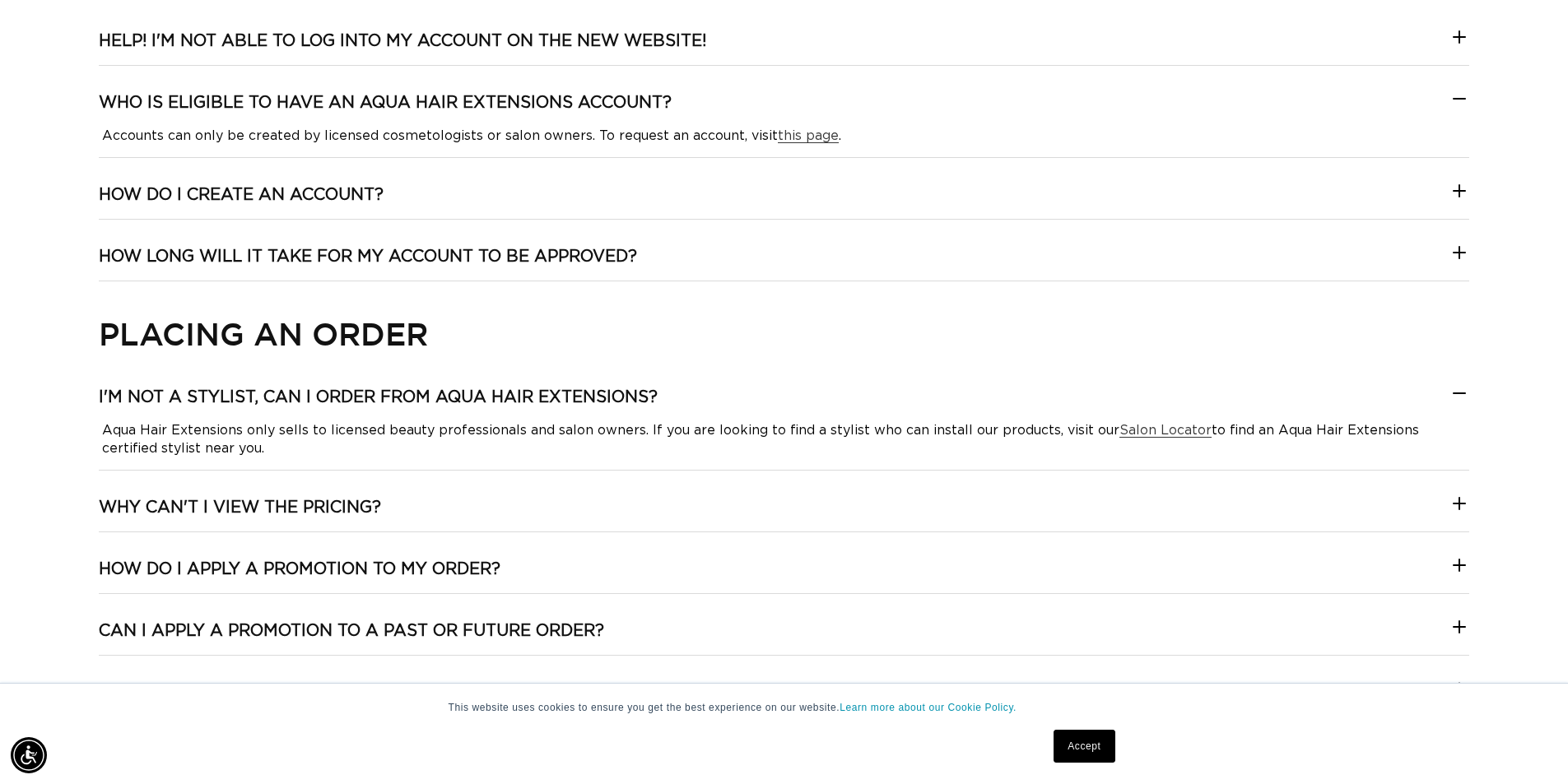
click at [1463, 509] on icon at bounding box center [1459, 503] width 20 height 20
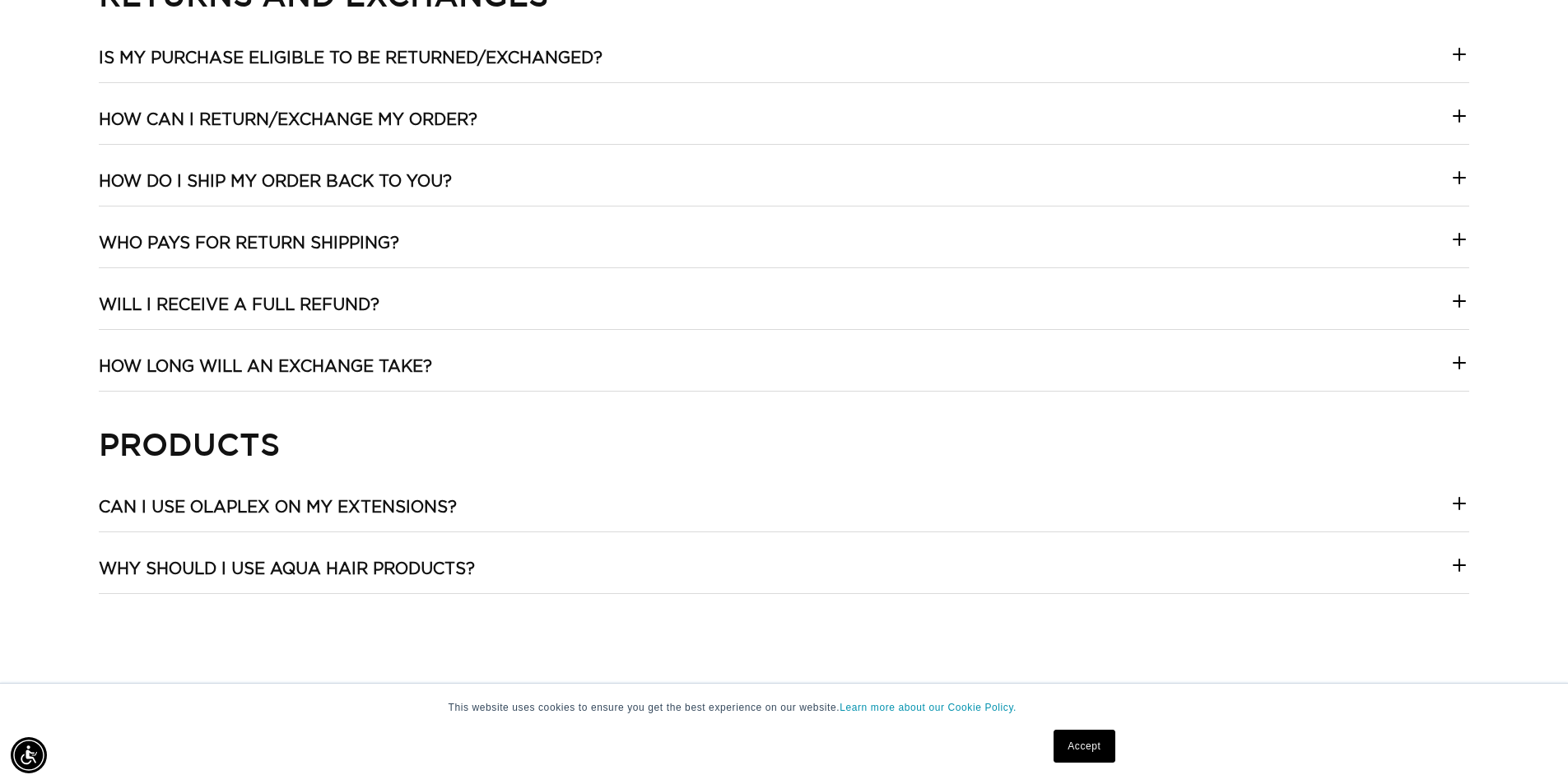
scroll to position [0, 1451]
click at [1463, 504] on icon at bounding box center [1459, 503] width 20 height 20
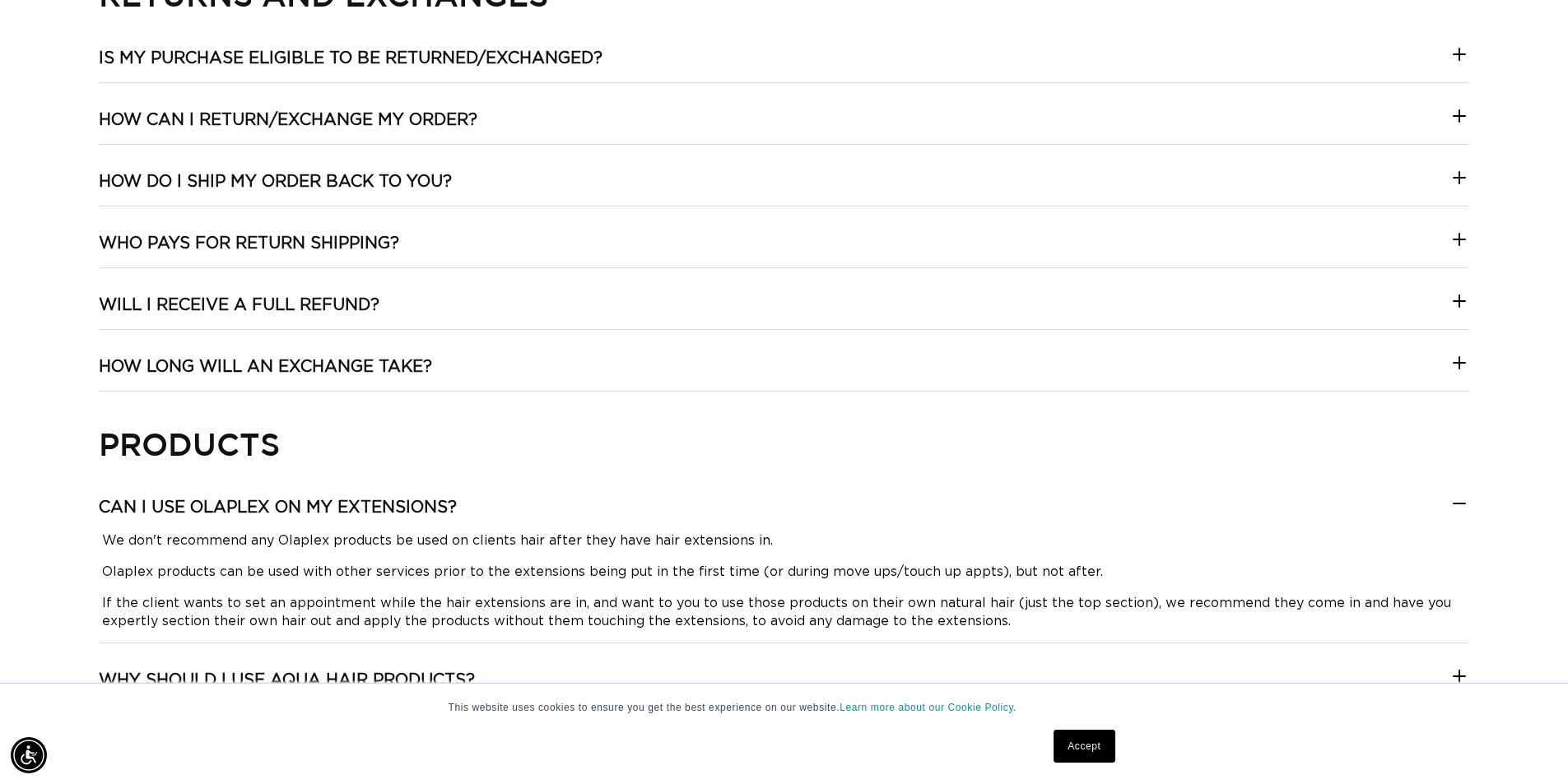
scroll to position [0, 0]
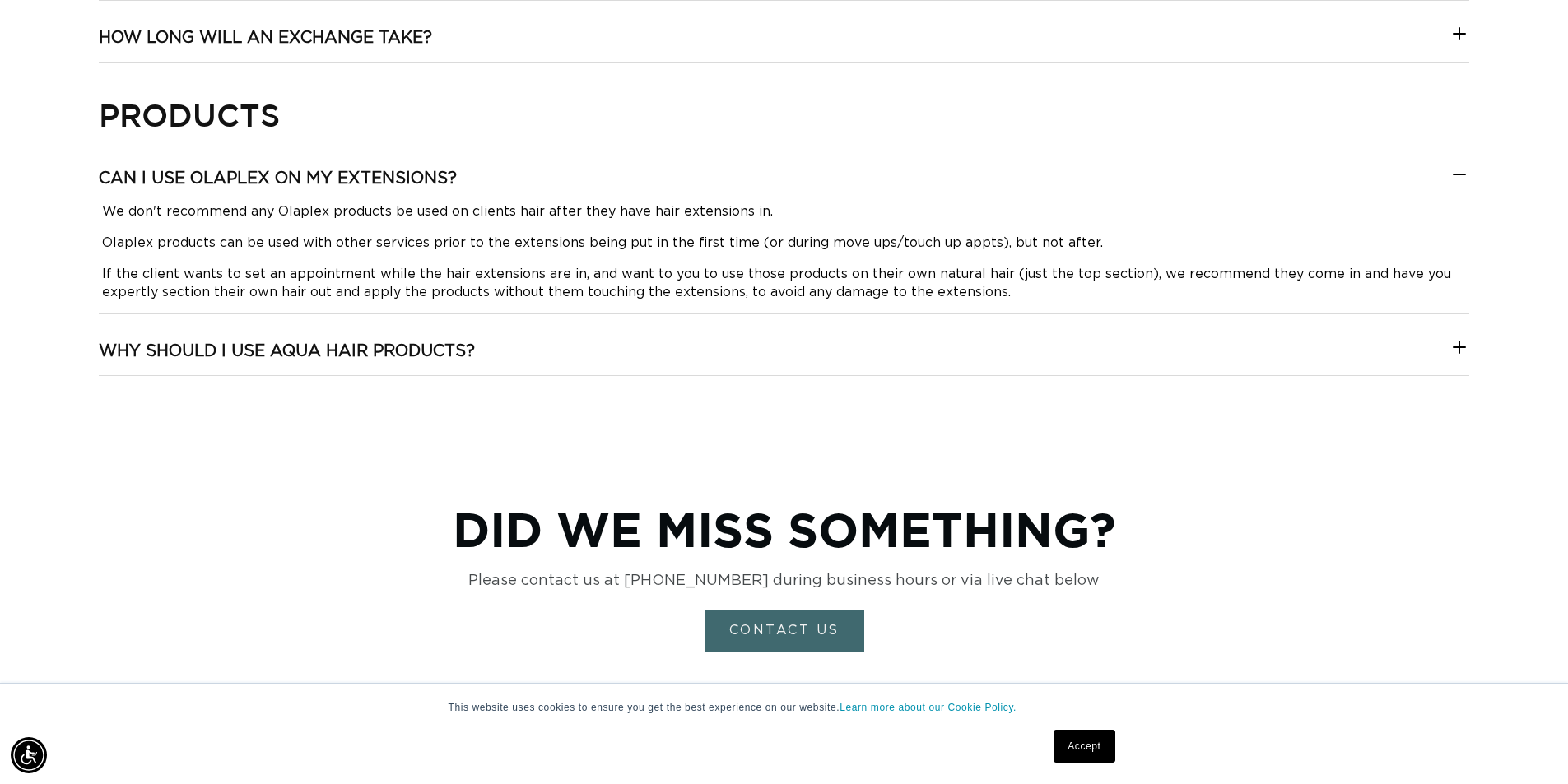
click at [1466, 351] on icon at bounding box center [1459, 347] width 20 height 20
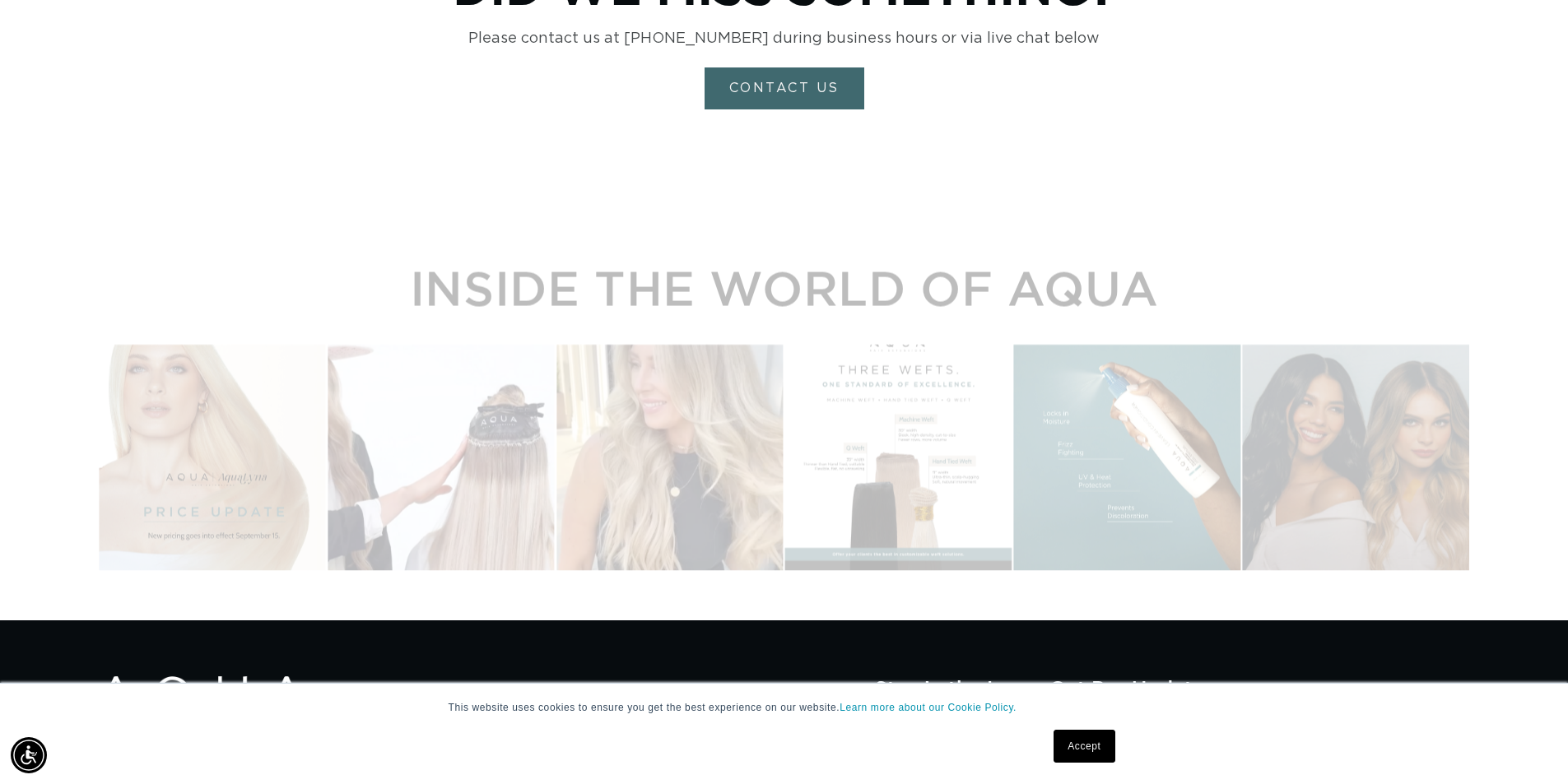
click at [1041, 473] on div "Instagram post opens in a popup" at bounding box center [1127, 445] width 226 height 226
